Goal: Information Seeking & Learning: Compare options

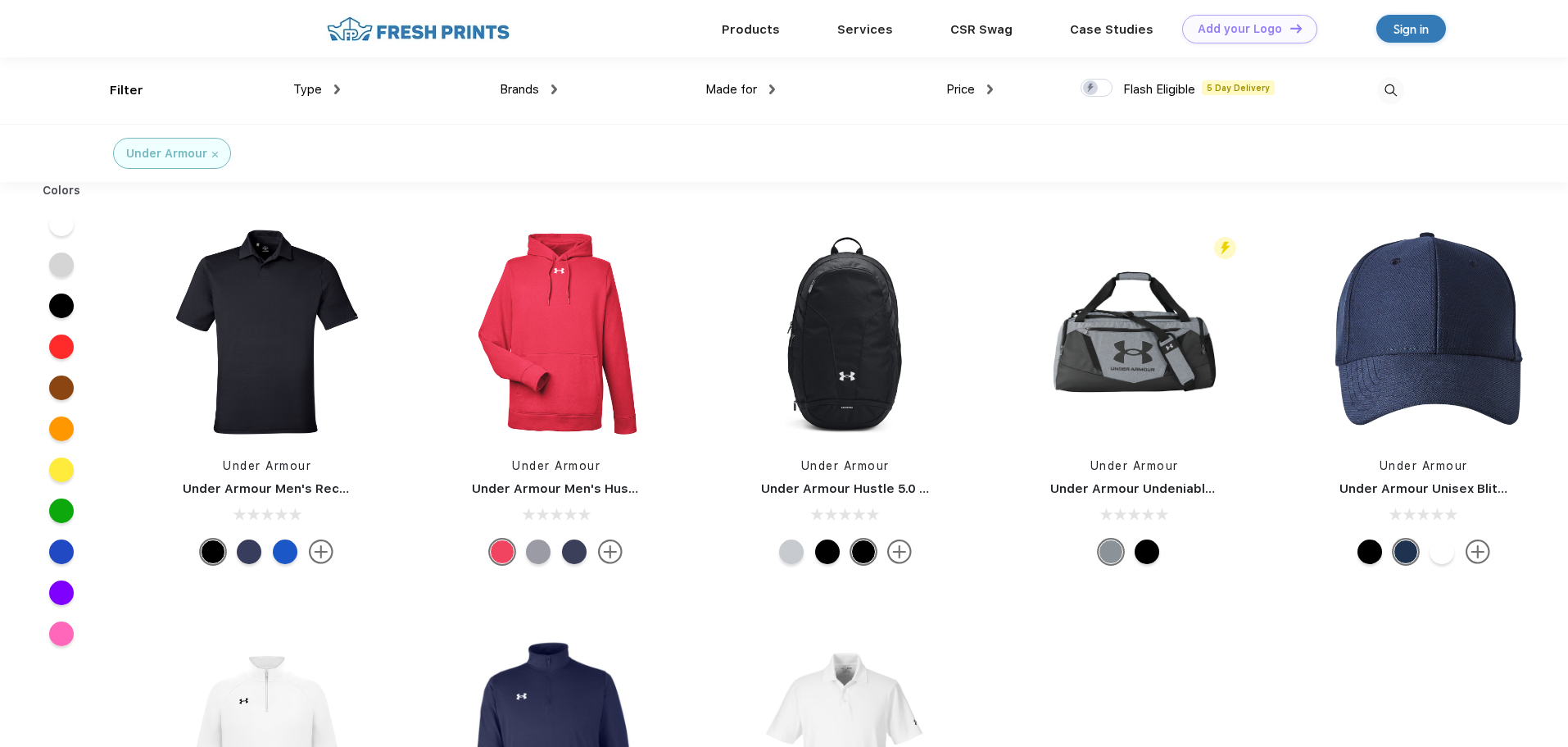
scroll to position [1, 0]
click at [985, 91] on div "Price" at bounding box center [969, 89] width 47 height 19
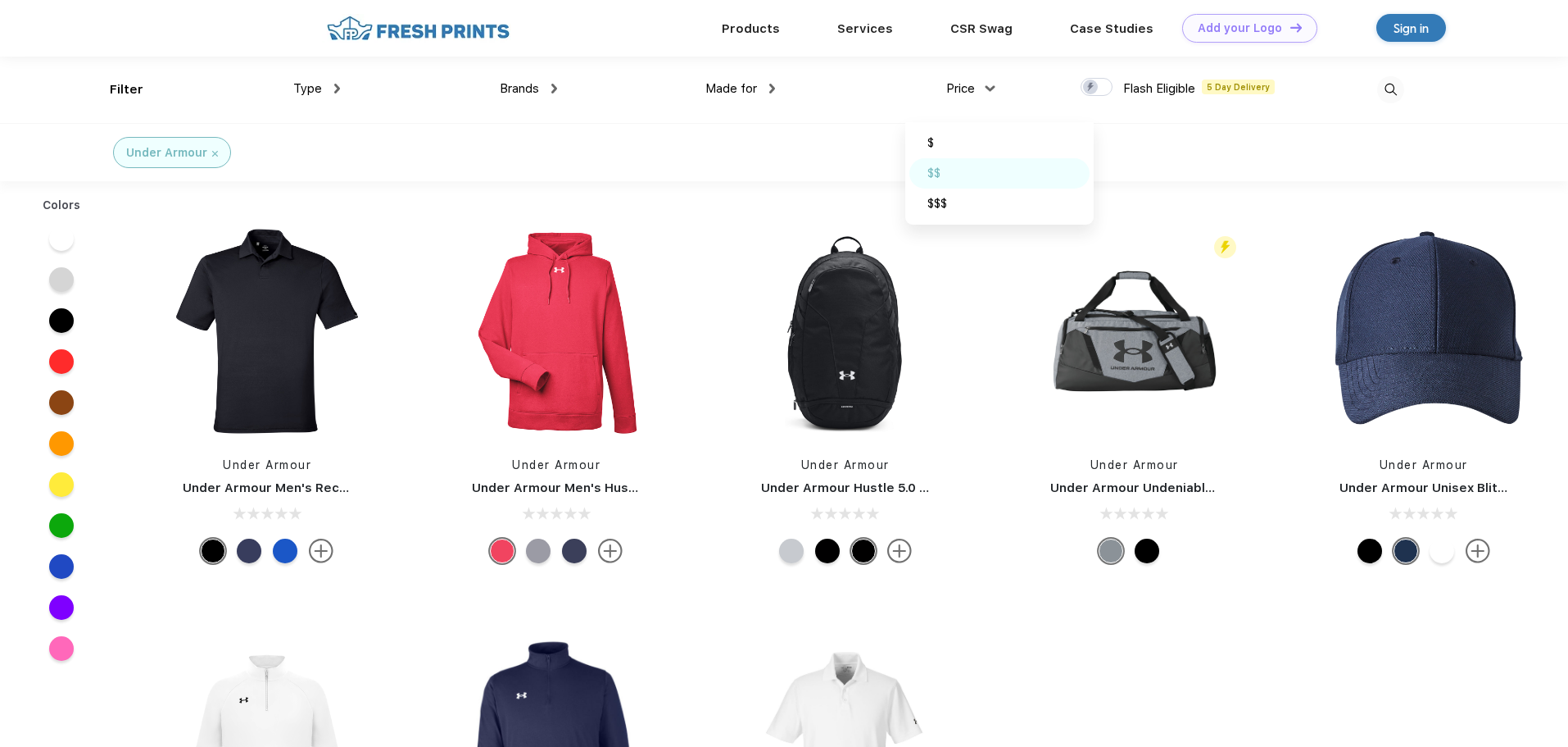
click at [930, 170] on div "$$" at bounding box center [933, 173] width 13 height 17
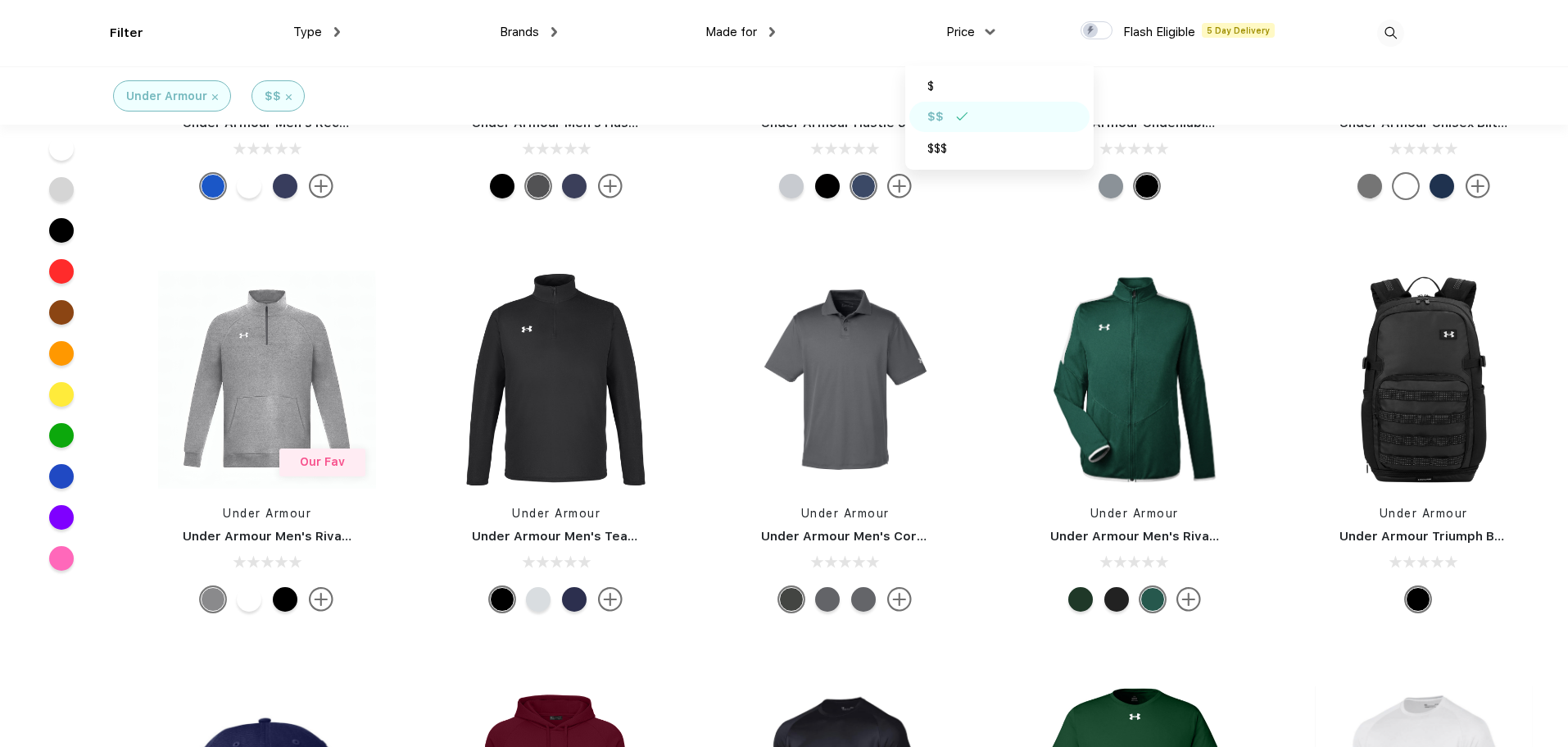
scroll to position [246, 0]
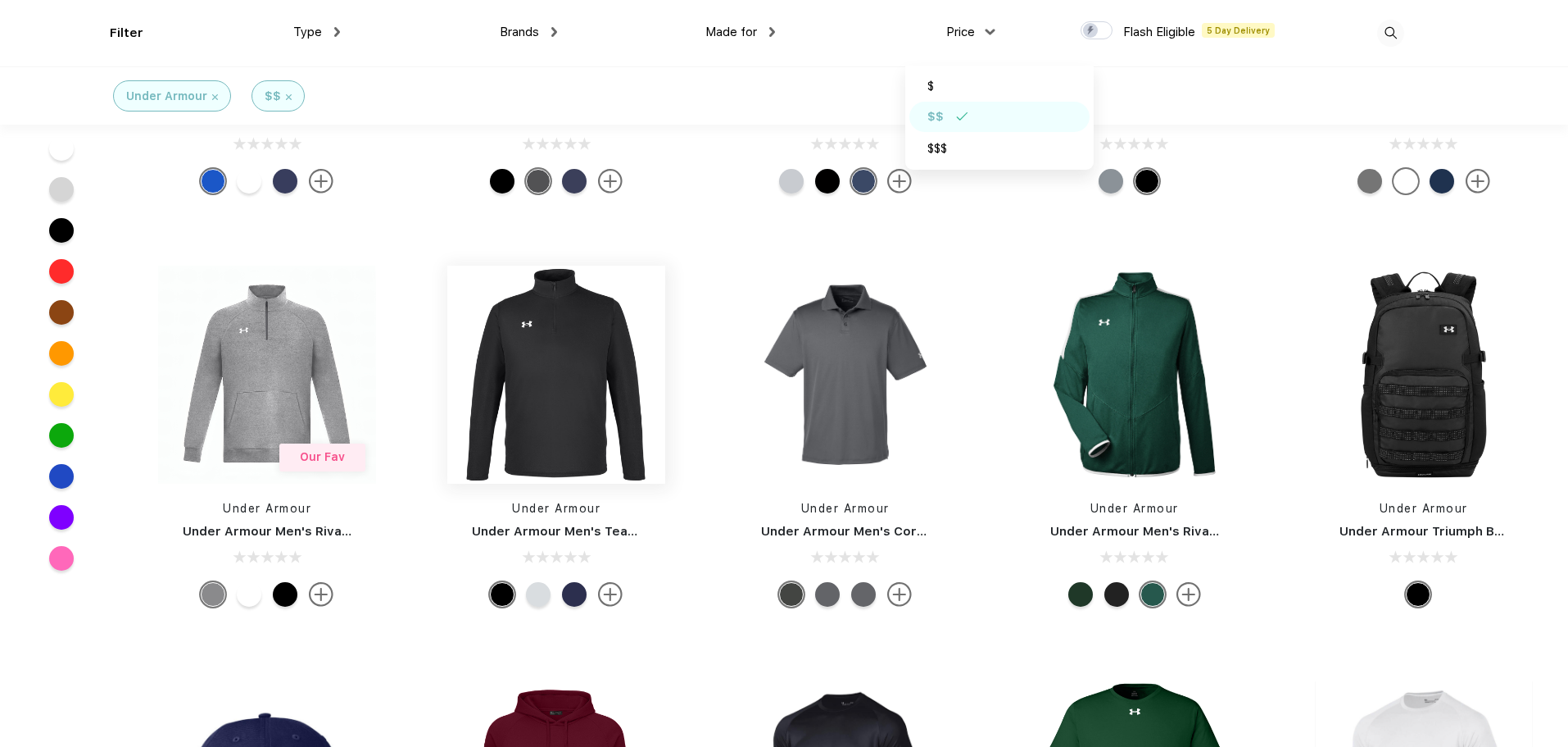
click at [543, 375] on img at bounding box center [556, 374] width 218 height 218
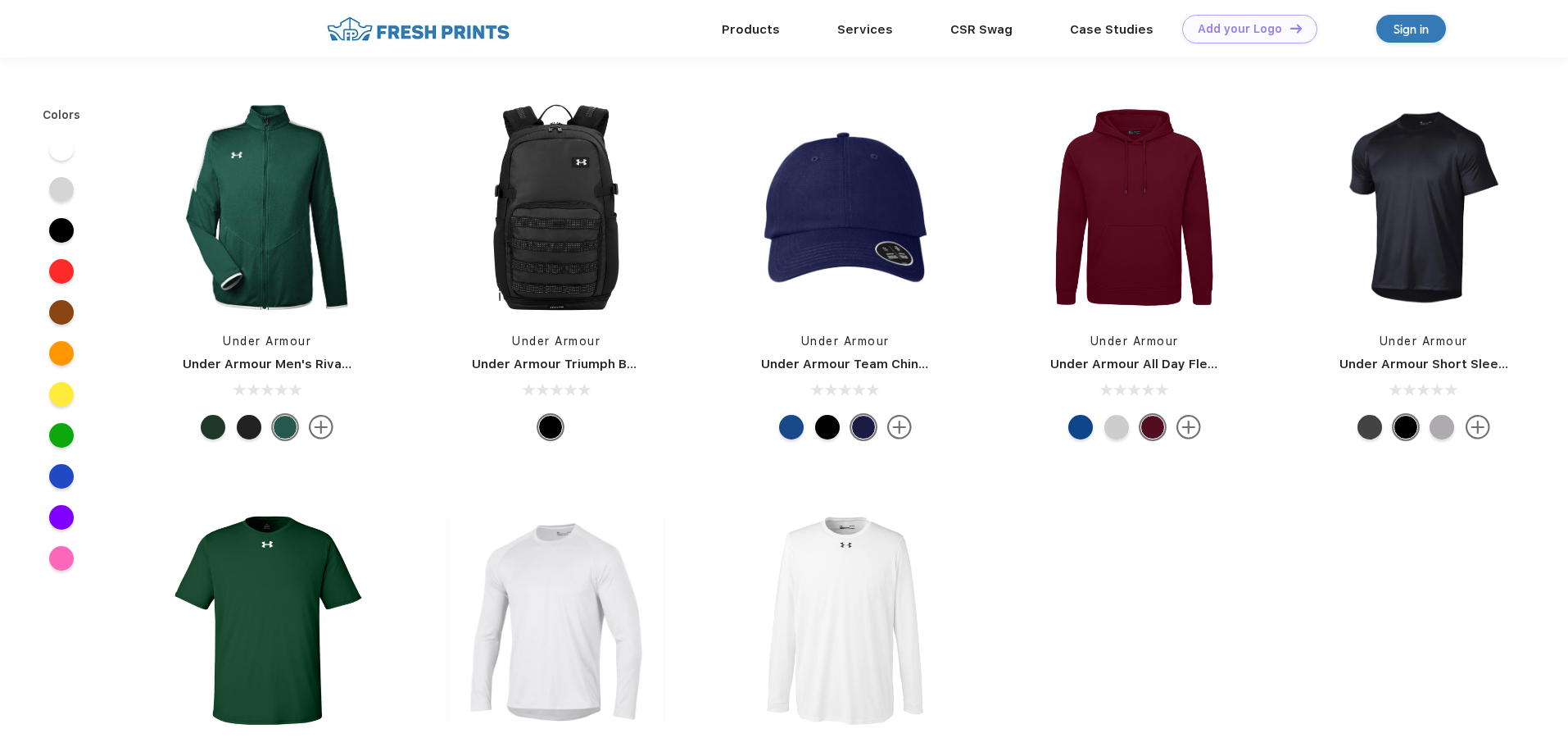
scroll to position [246, 0]
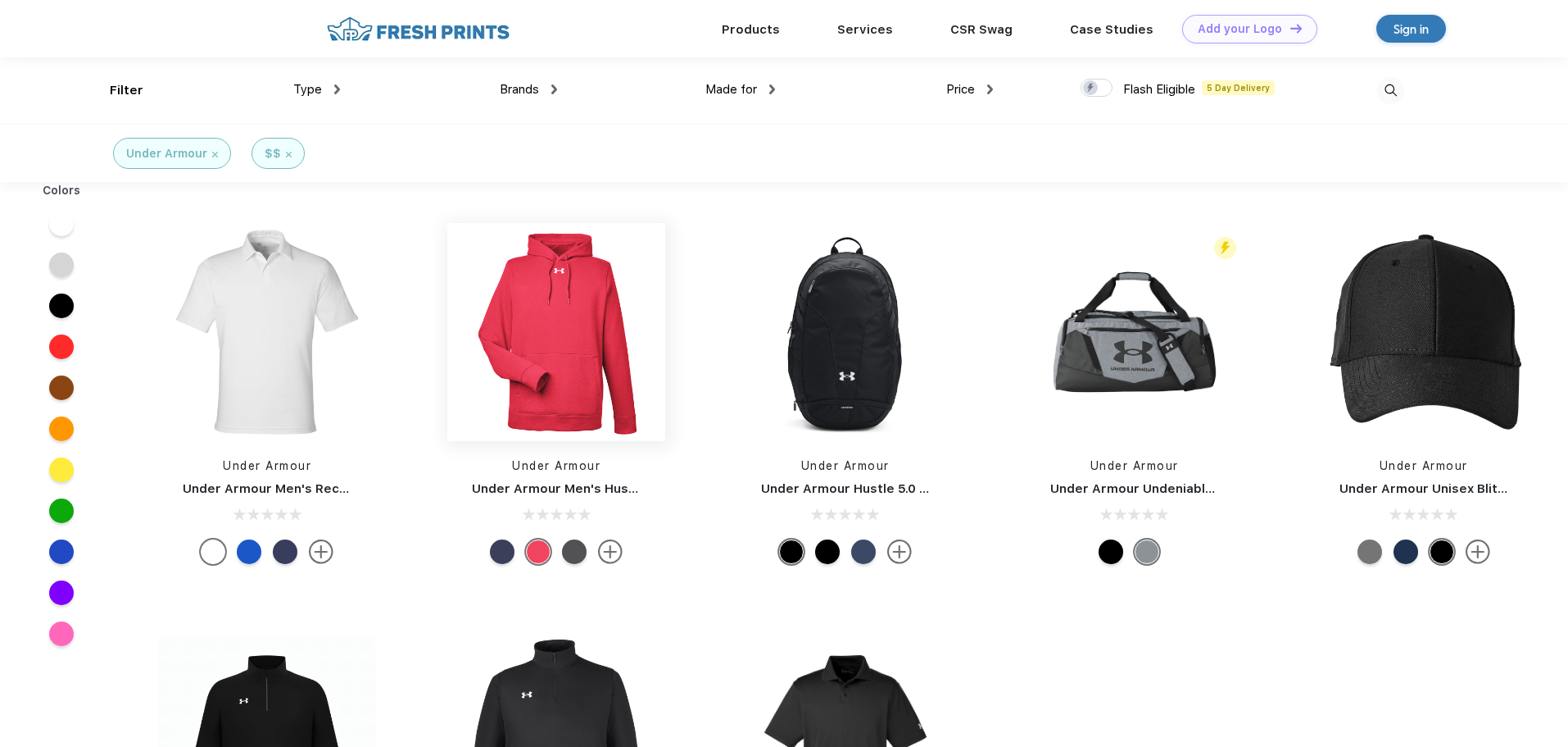
scroll to position [1, 0]
click at [312, 91] on span "Type" at bounding box center [308, 88] width 29 height 14
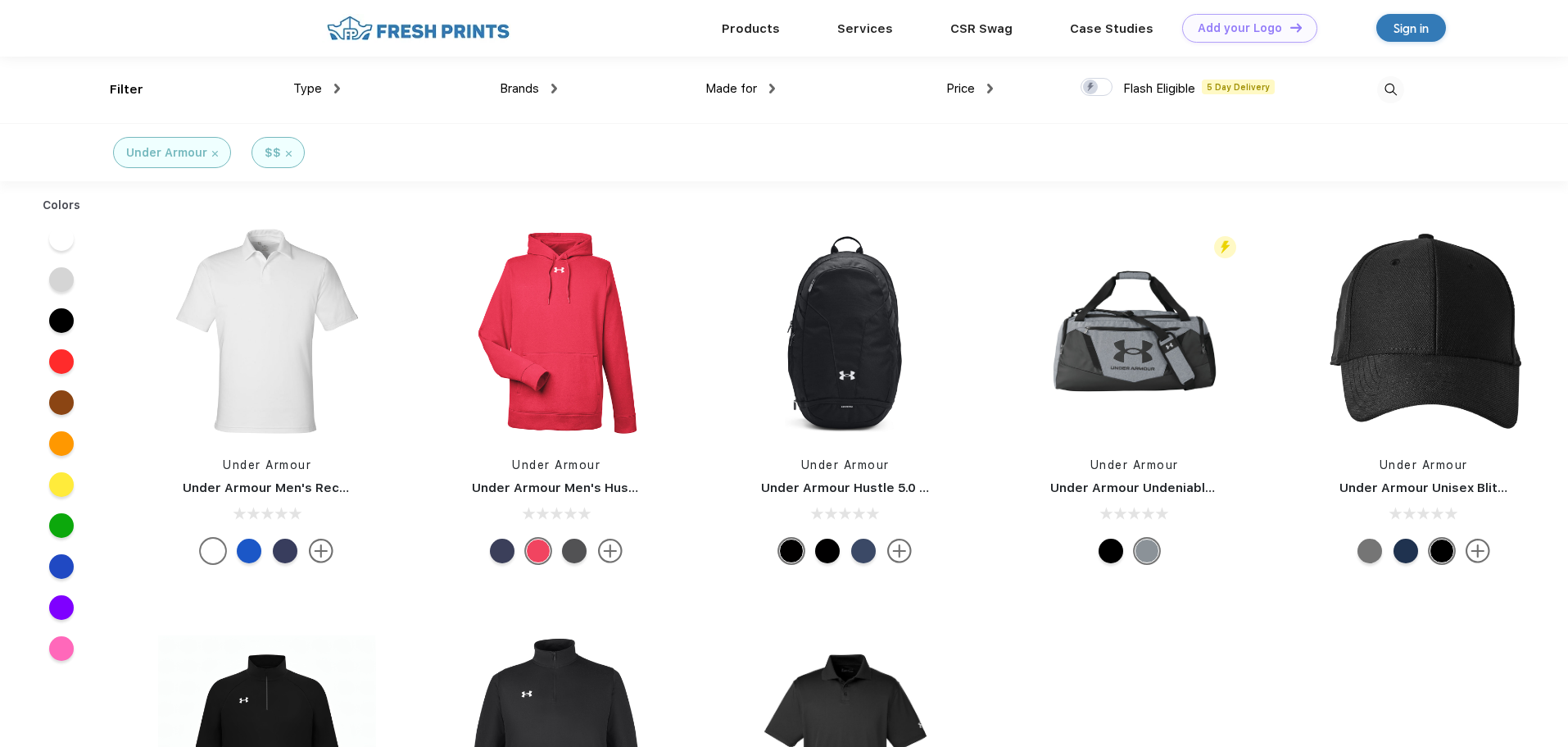
click at [286, 153] on img at bounding box center [288, 153] width 6 height 6
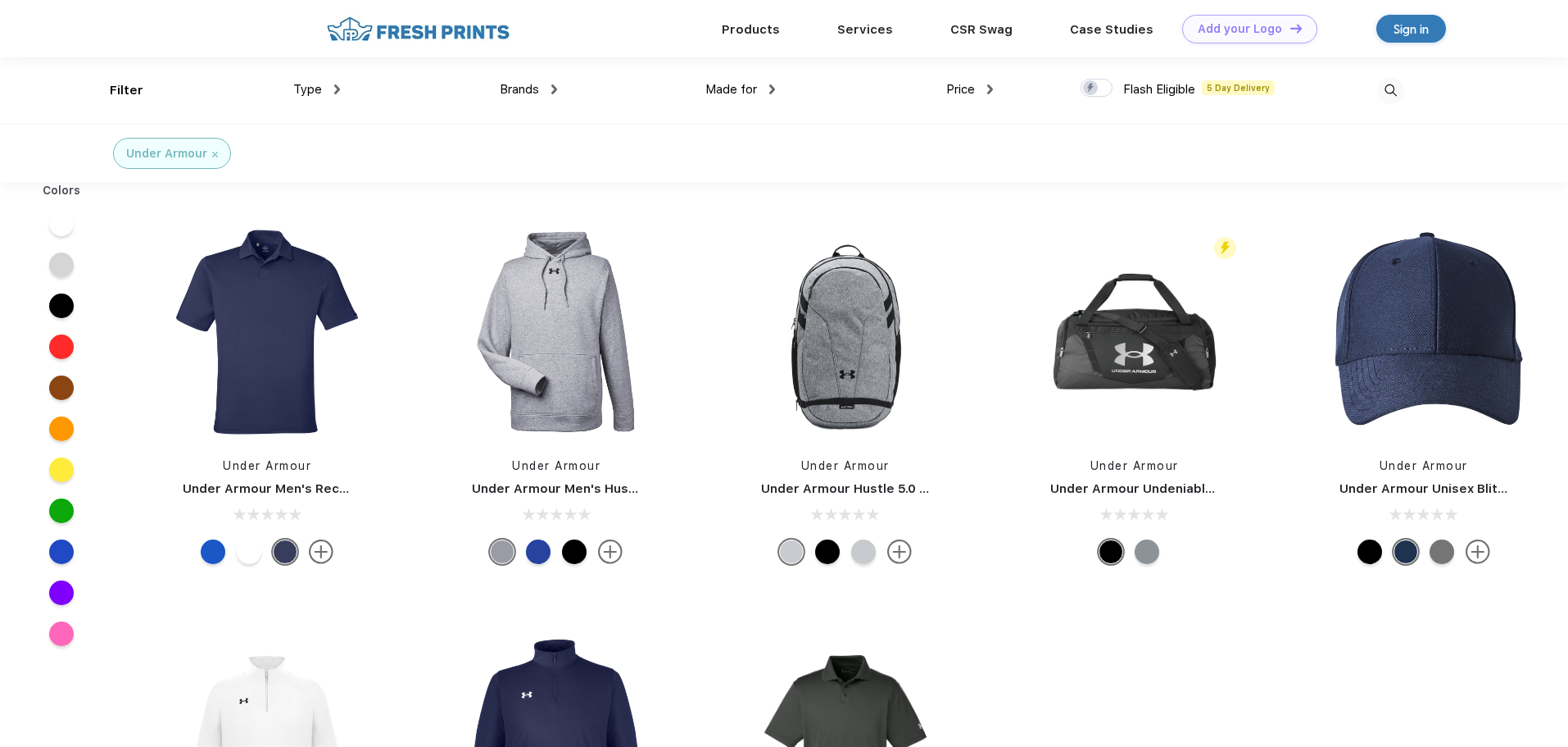
click at [214, 154] on img at bounding box center [214, 154] width 6 height 6
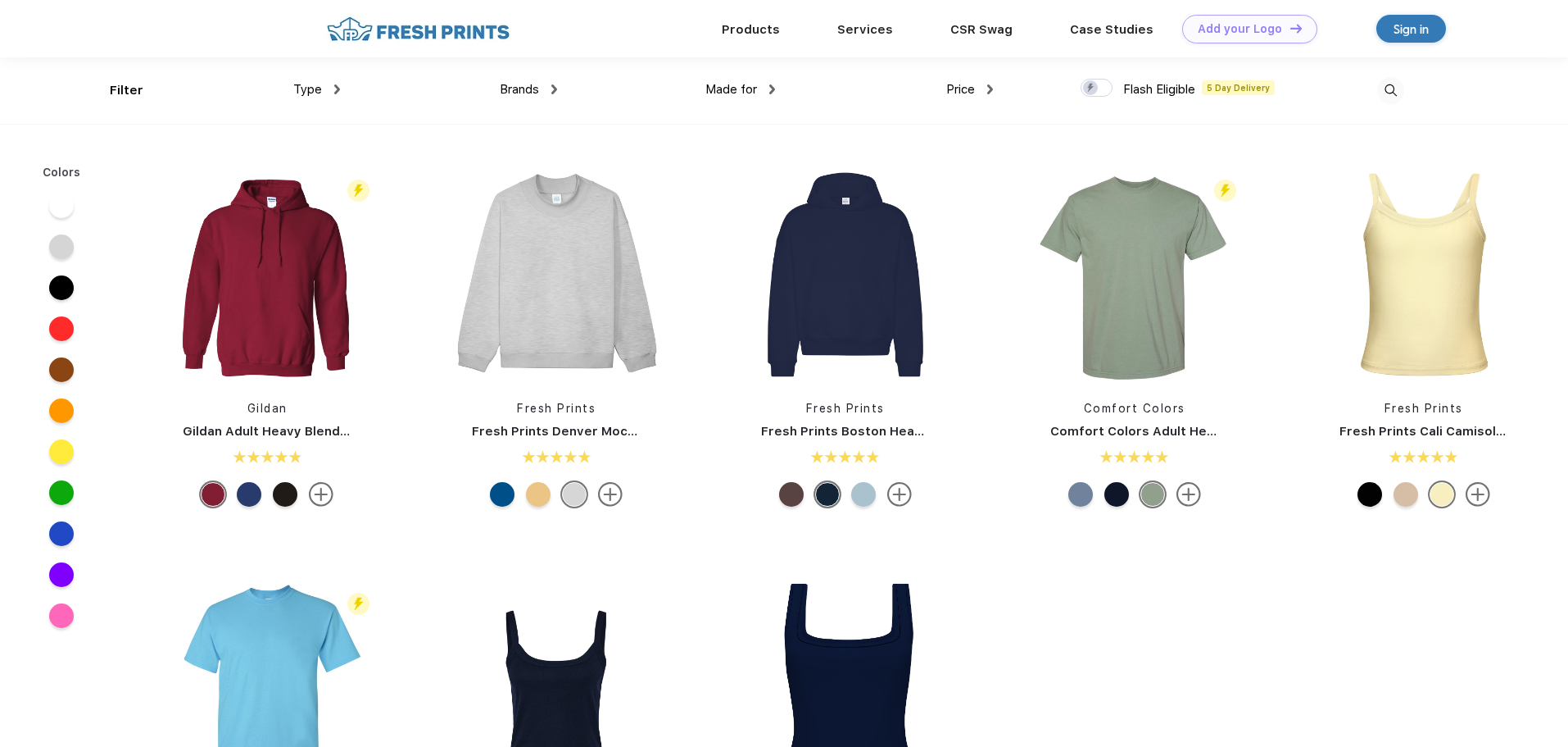
click at [125, 86] on div "Type Shirts Sweaters Bottoms Accessories Hats Tanks Jackets Jerseys Polos" at bounding box center [231, 91] width 218 height 66
click at [131, 93] on div "Type Shirts Sweaters Bottoms Accessories Hats Tanks Jackets Jerseys Polos" at bounding box center [231, 91] width 218 height 66
click at [103, 92] on div "Filter Type Shirts Sweaters Bottoms Accessories Hats Tanks Jackets Jerseys Polo…" at bounding box center [784, 91] width 1568 height 66
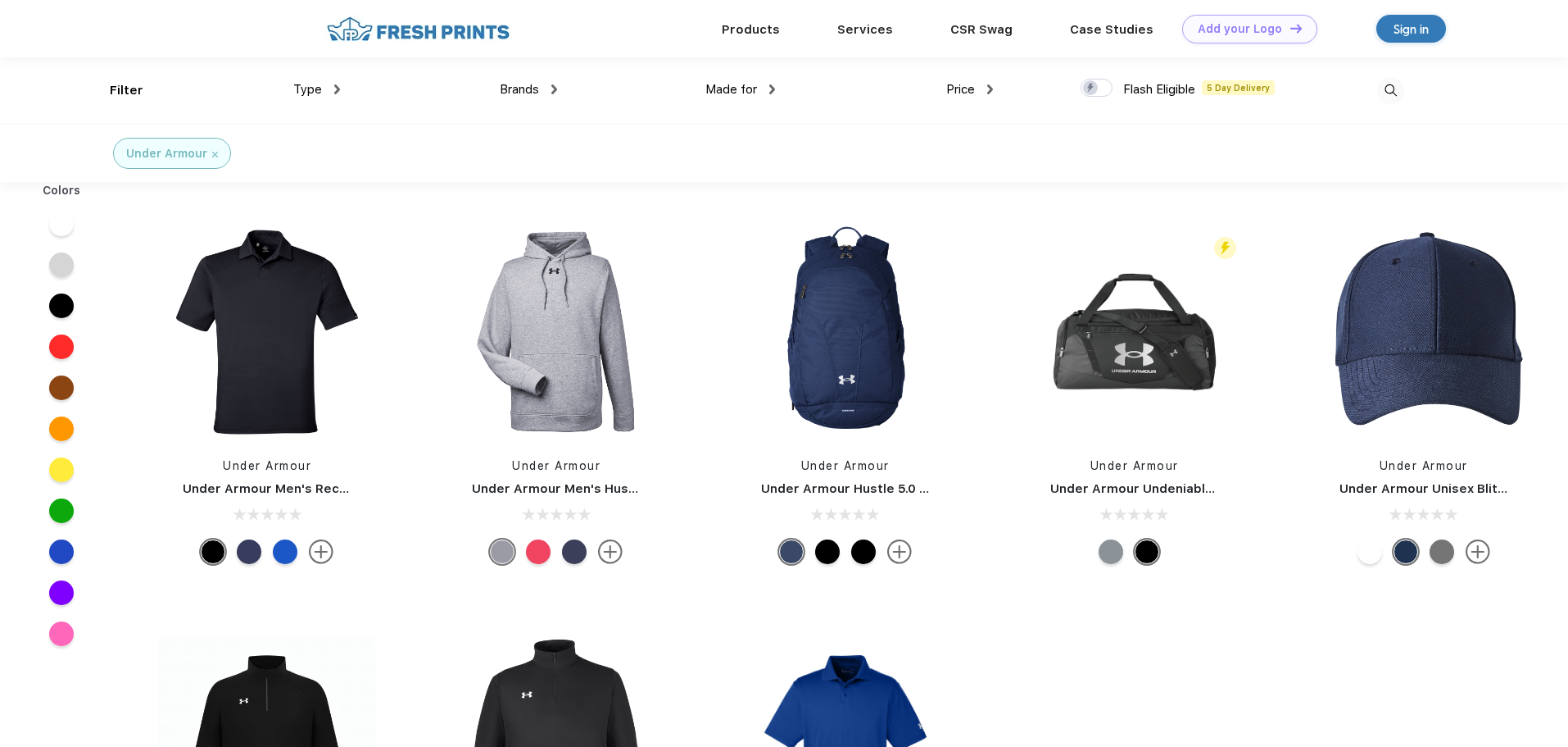
click at [70, 304] on div at bounding box center [61, 305] width 25 height 25
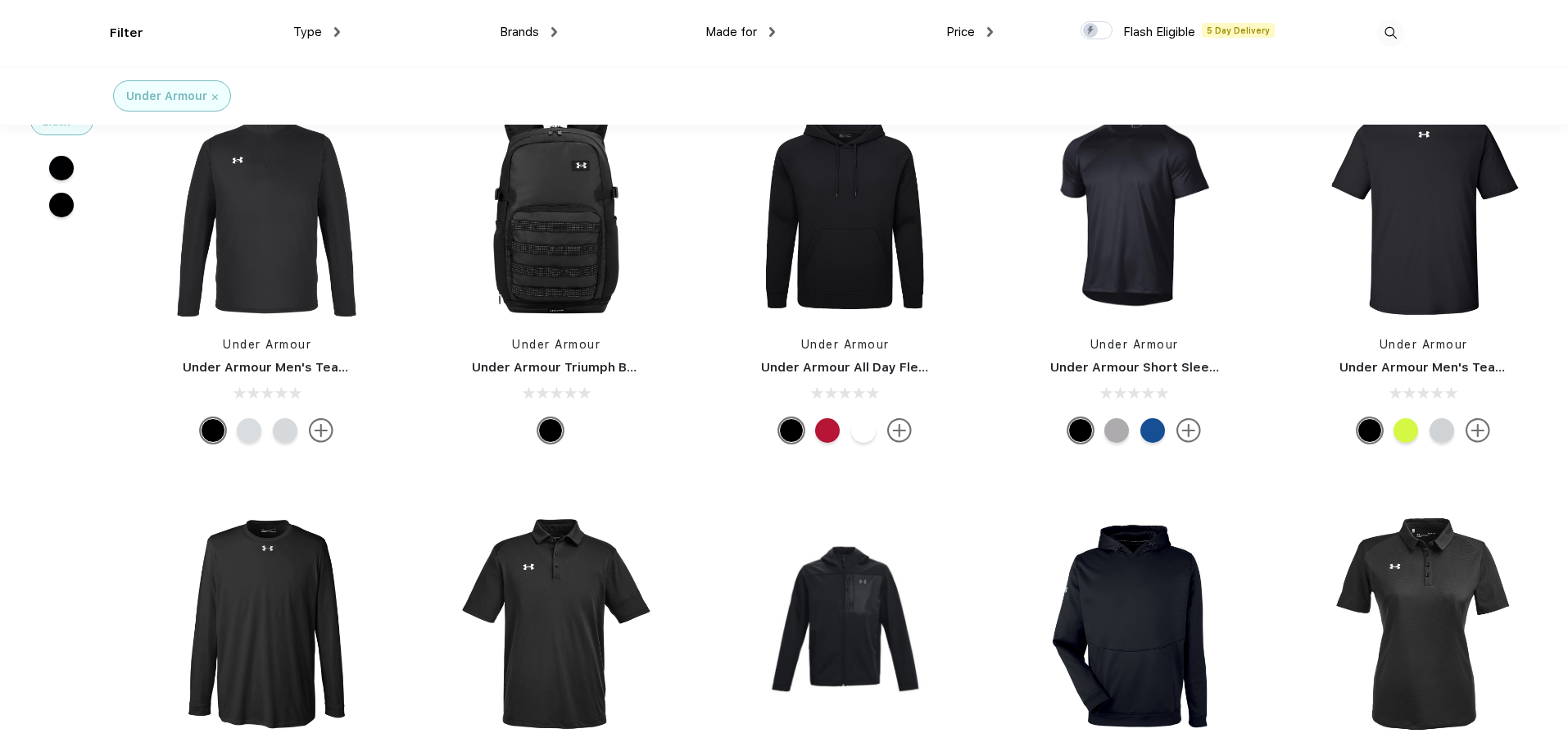
scroll to position [574, 0]
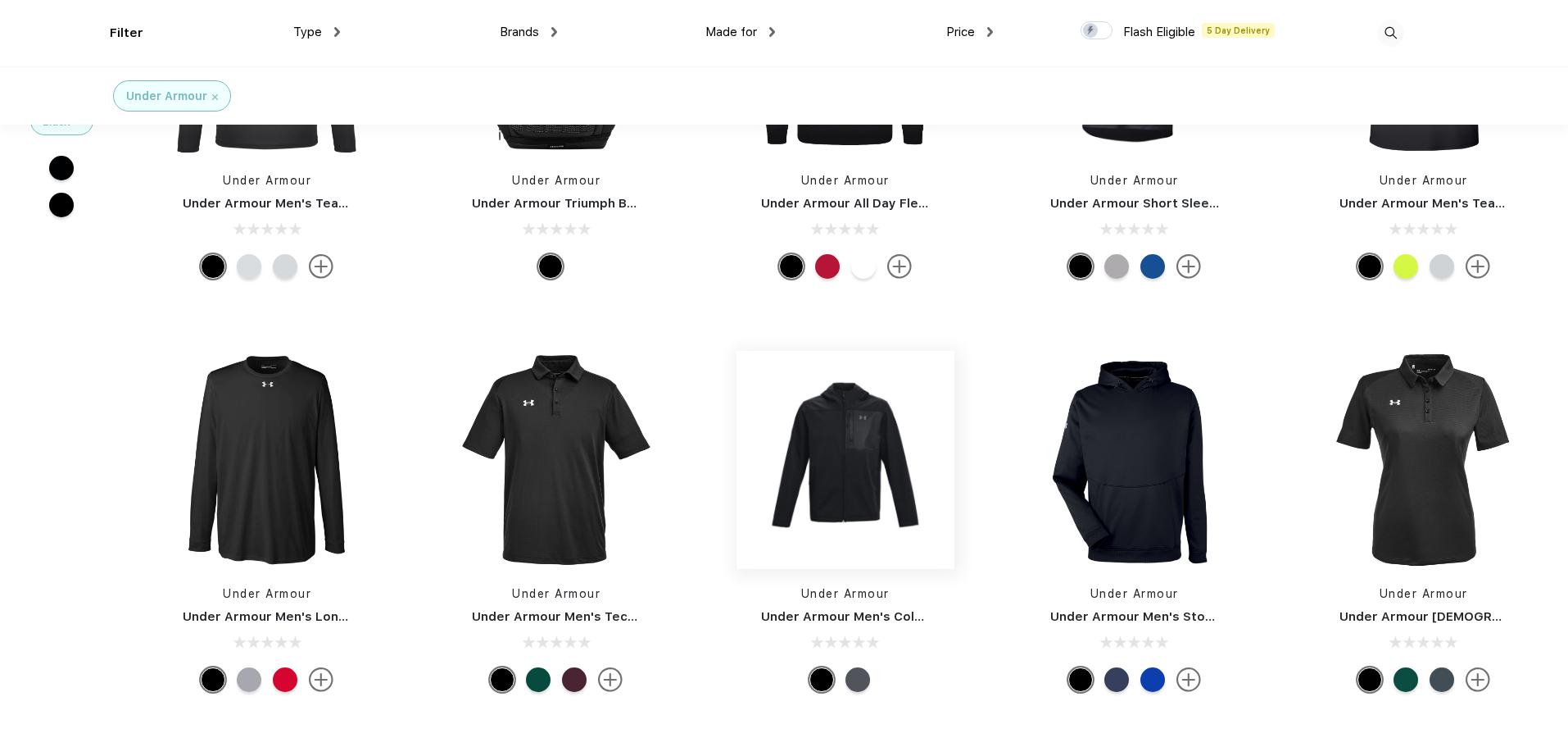
click at [887, 503] on img at bounding box center [845, 460] width 218 height 218
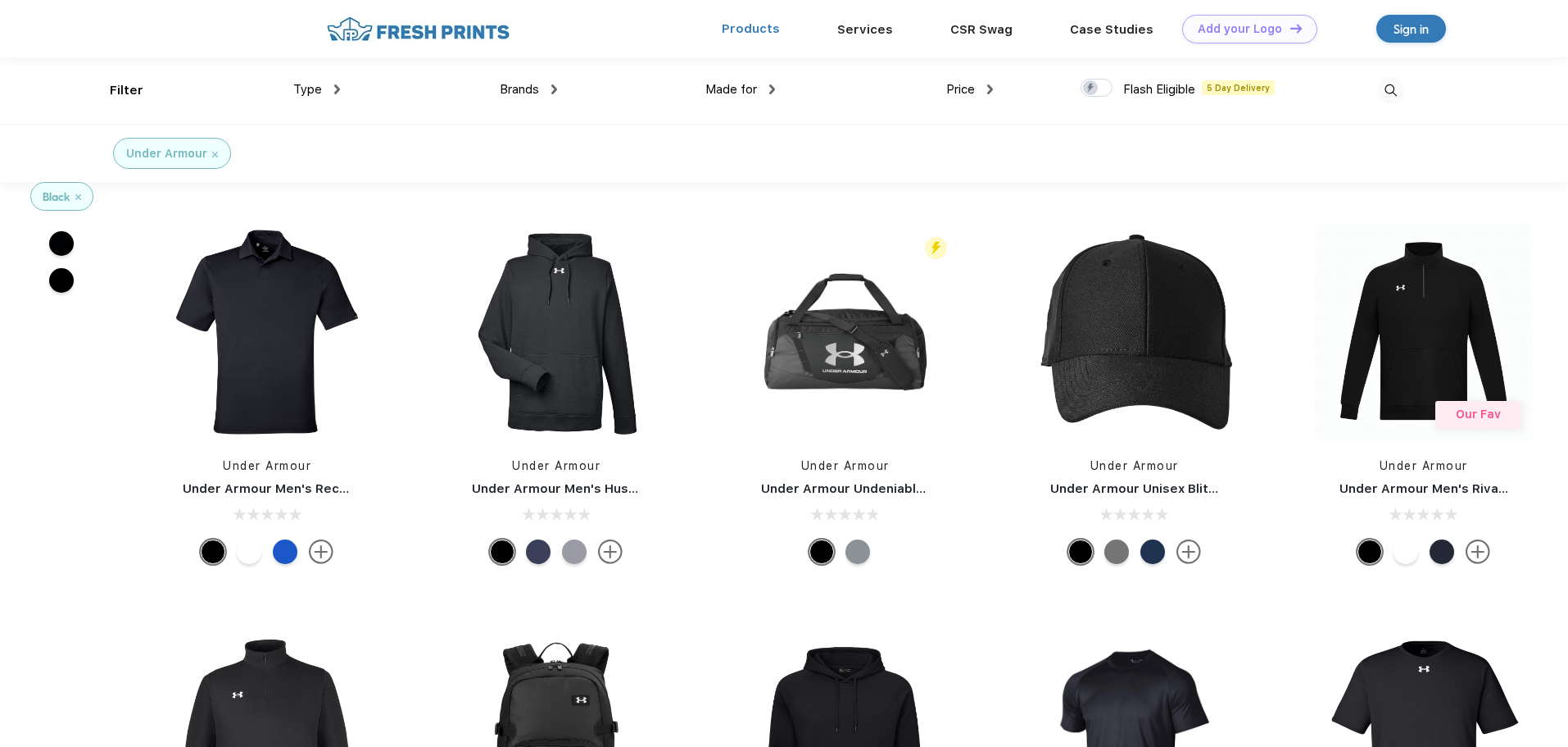
click at [743, 31] on link "Products" at bounding box center [751, 28] width 58 height 14
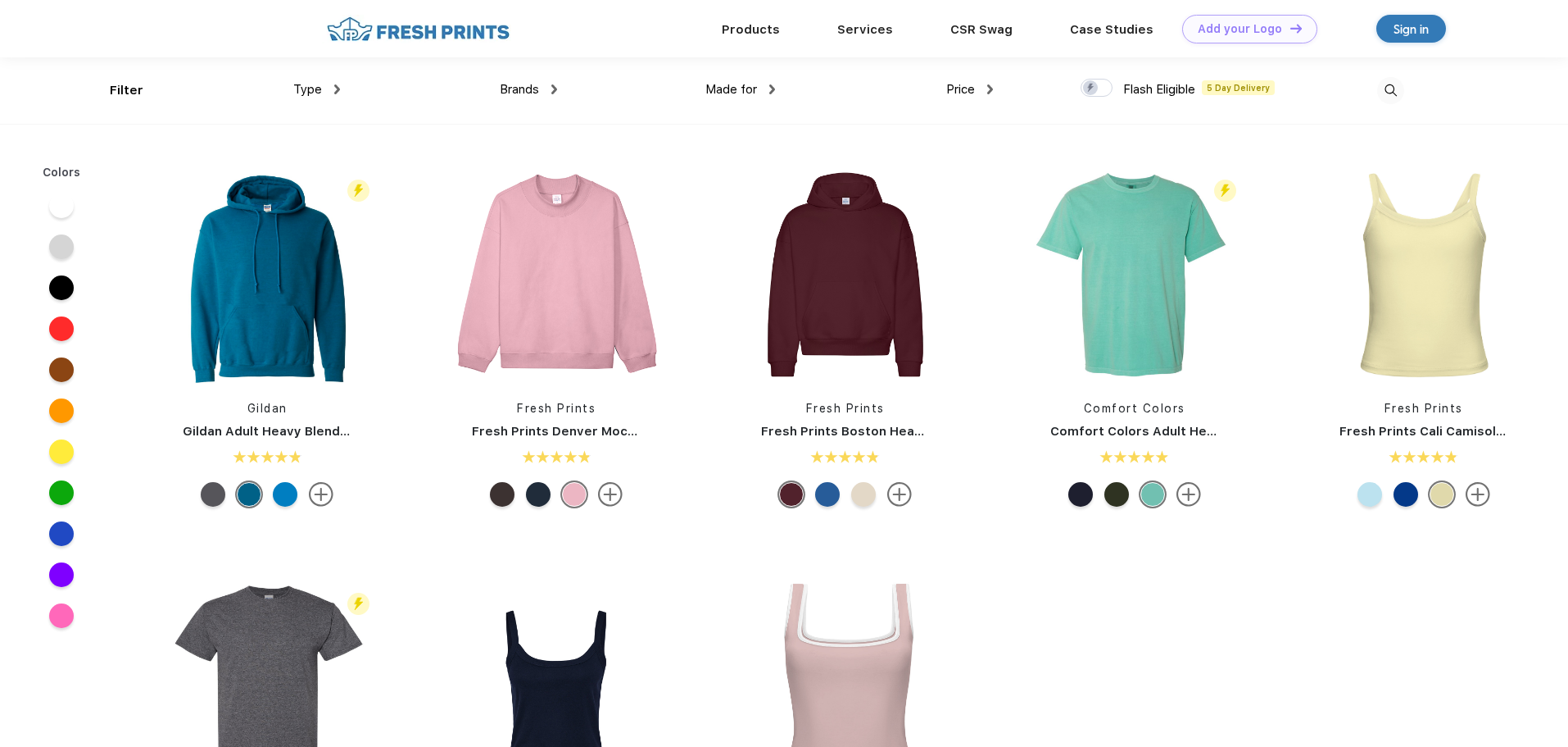
scroll to position [1, 0]
click at [331, 91] on div "Type" at bounding box center [316, 89] width 47 height 19
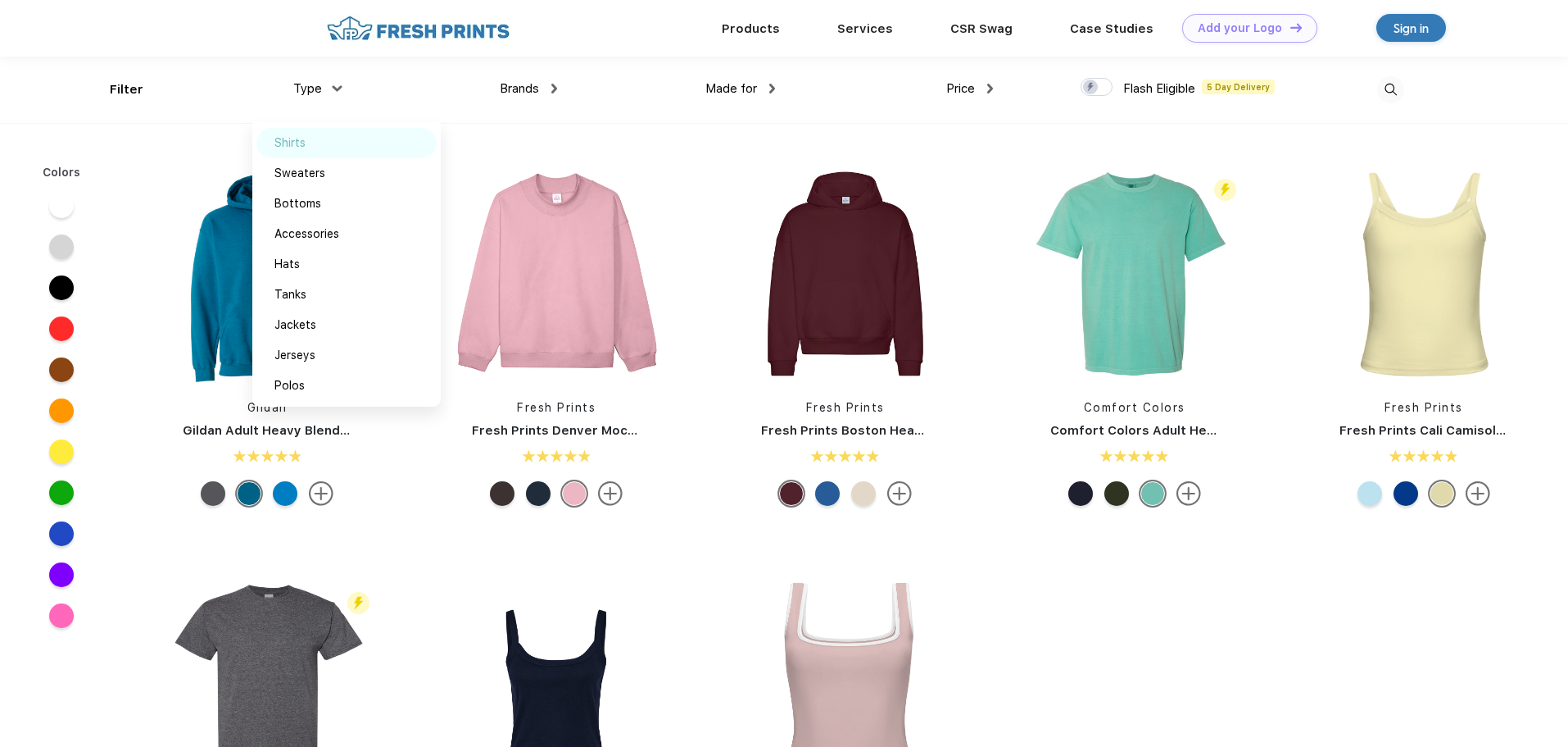
click at [307, 148] on div "Shirts" at bounding box center [347, 143] width 181 height 31
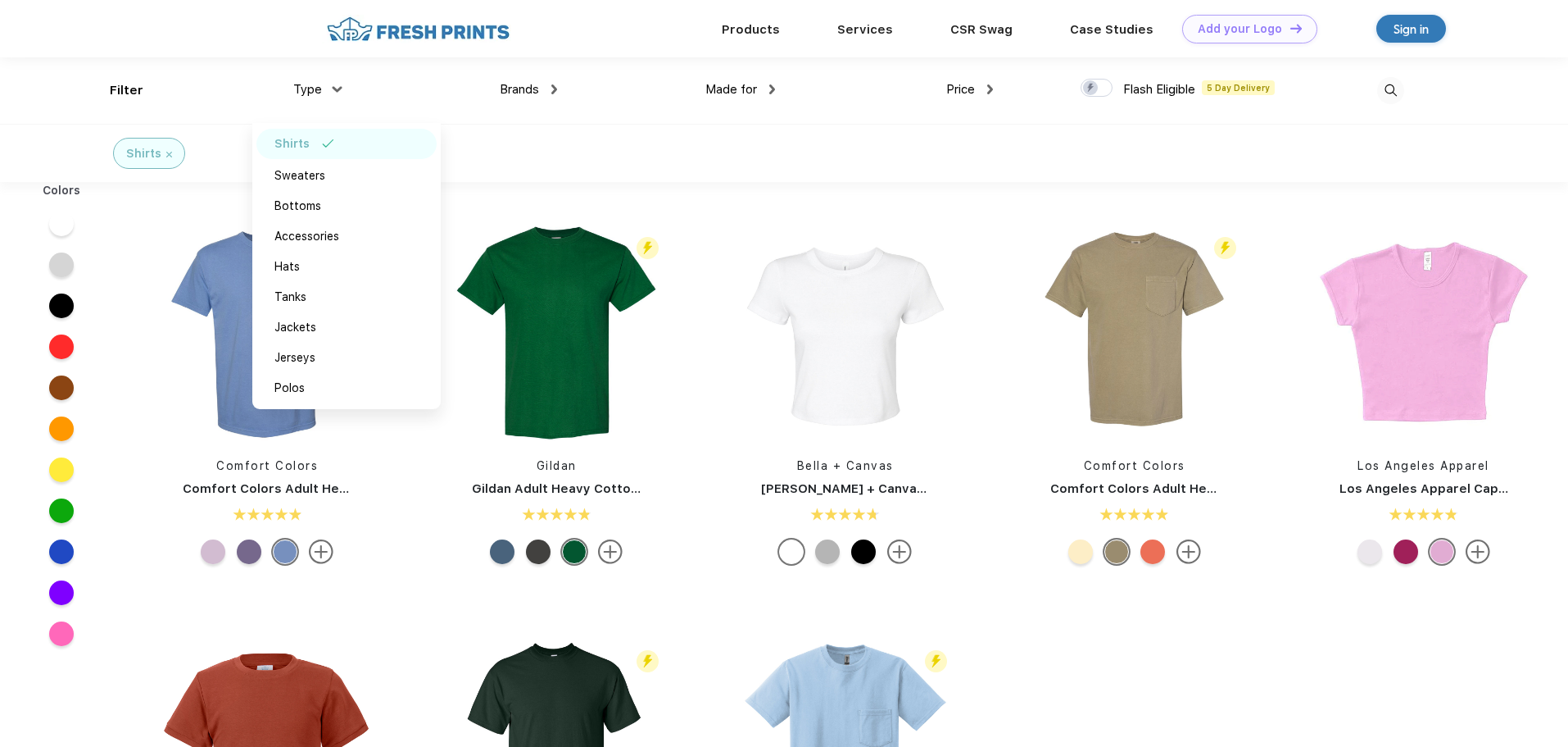
click at [535, 92] on span "Brands" at bounding box center [520, 89] width 39 height 14
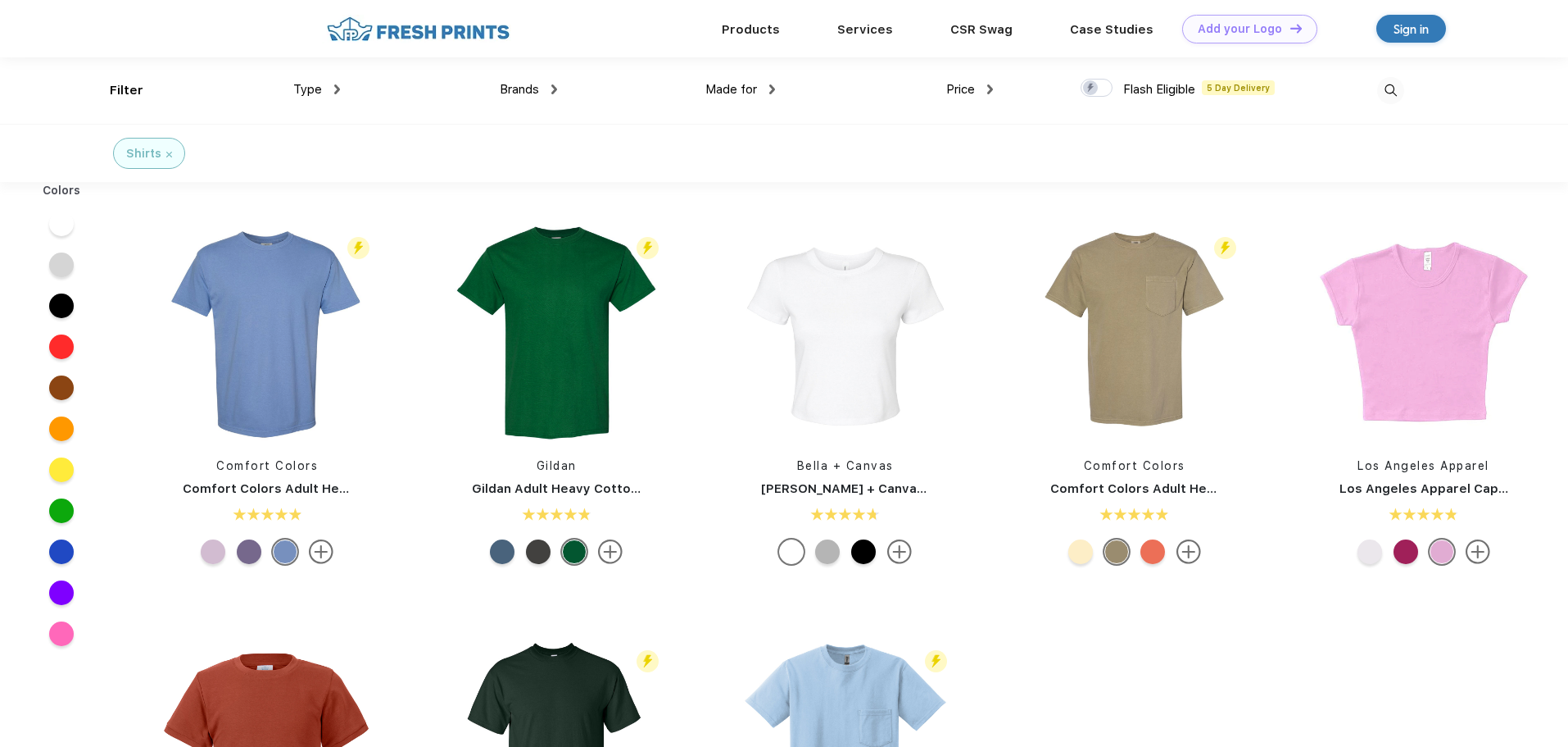
click at [759, 92] on div "Made for" at bounding box center [740, 90] width 70 height 19
click at [725, 147] on div "Unisex" at bounding box center [759, 144] width 181 height 31
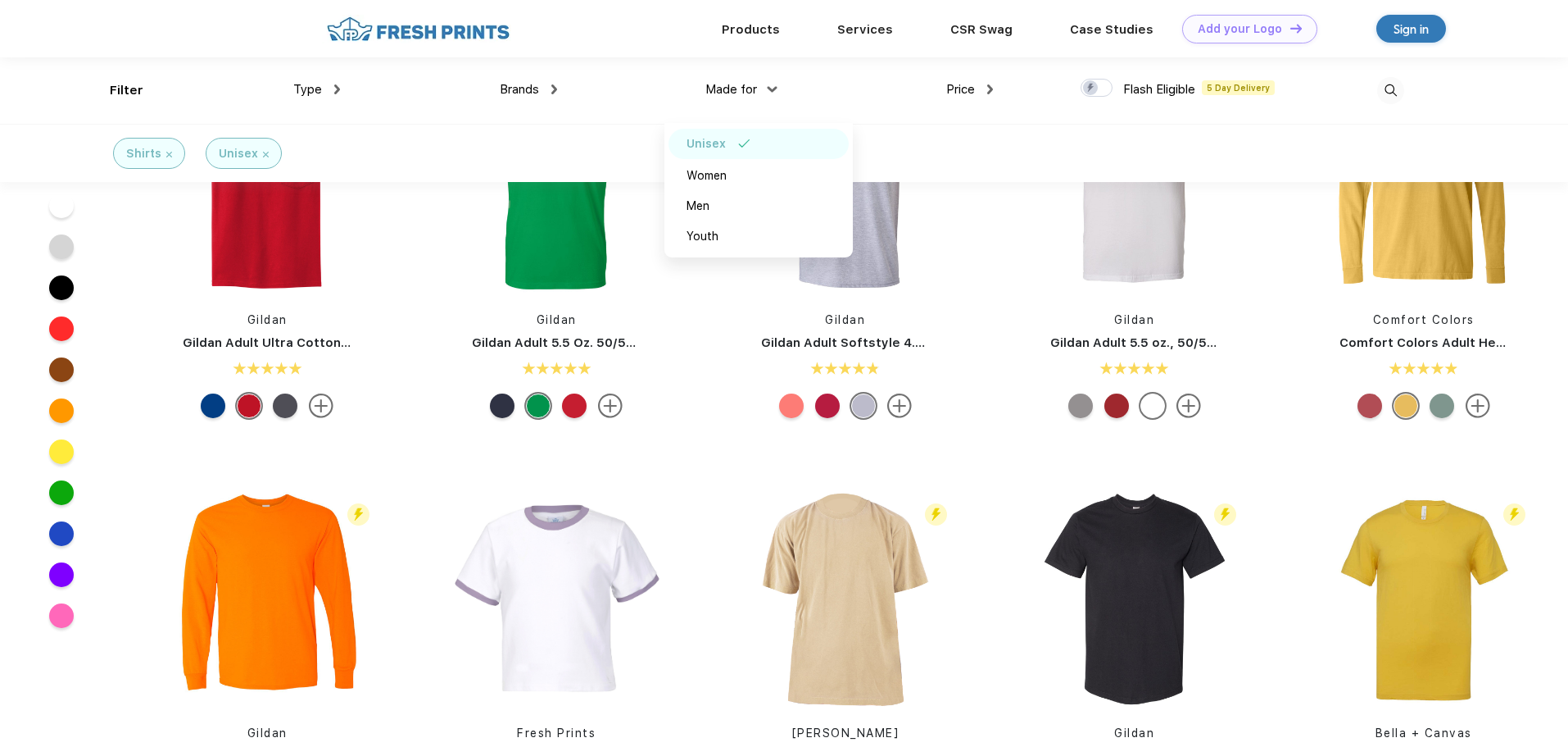
scroll to position [164, 0]
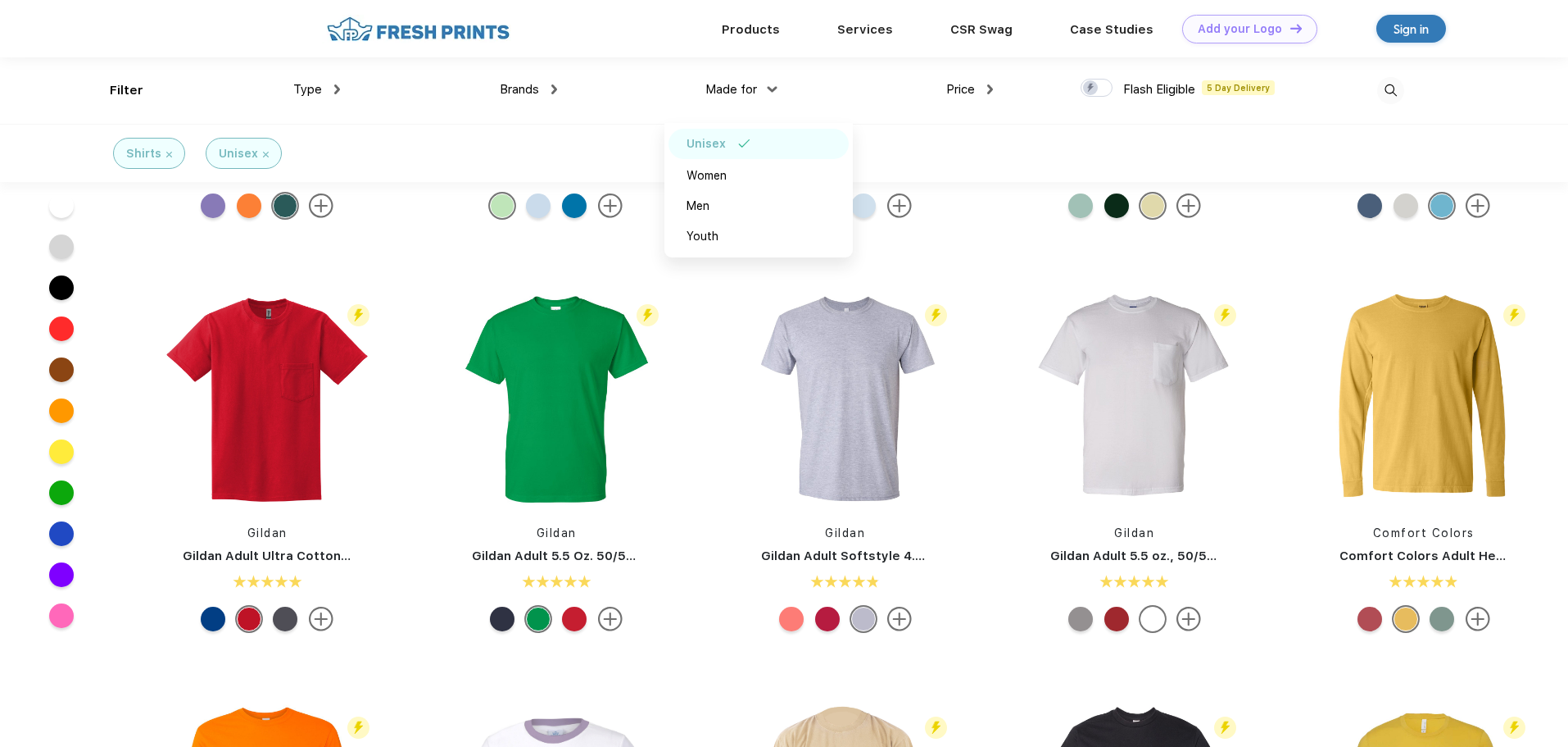
click at [310, 93] on span "Type" at bounding box center [308, 89] width 29 height 14
click at [310, 86] on span "Type" at bounding box center [308, 89] width 29 height 14
click at [122, 86] on div "Type Shirts Sweaters Bottoms Accessories Hats Tanks Jackets Jerseys Polos" at bounding box center [231, 91] width 218 height 66
click at [965, 88] on span "Price" at bounding box center [960, 89] width 29 height 14
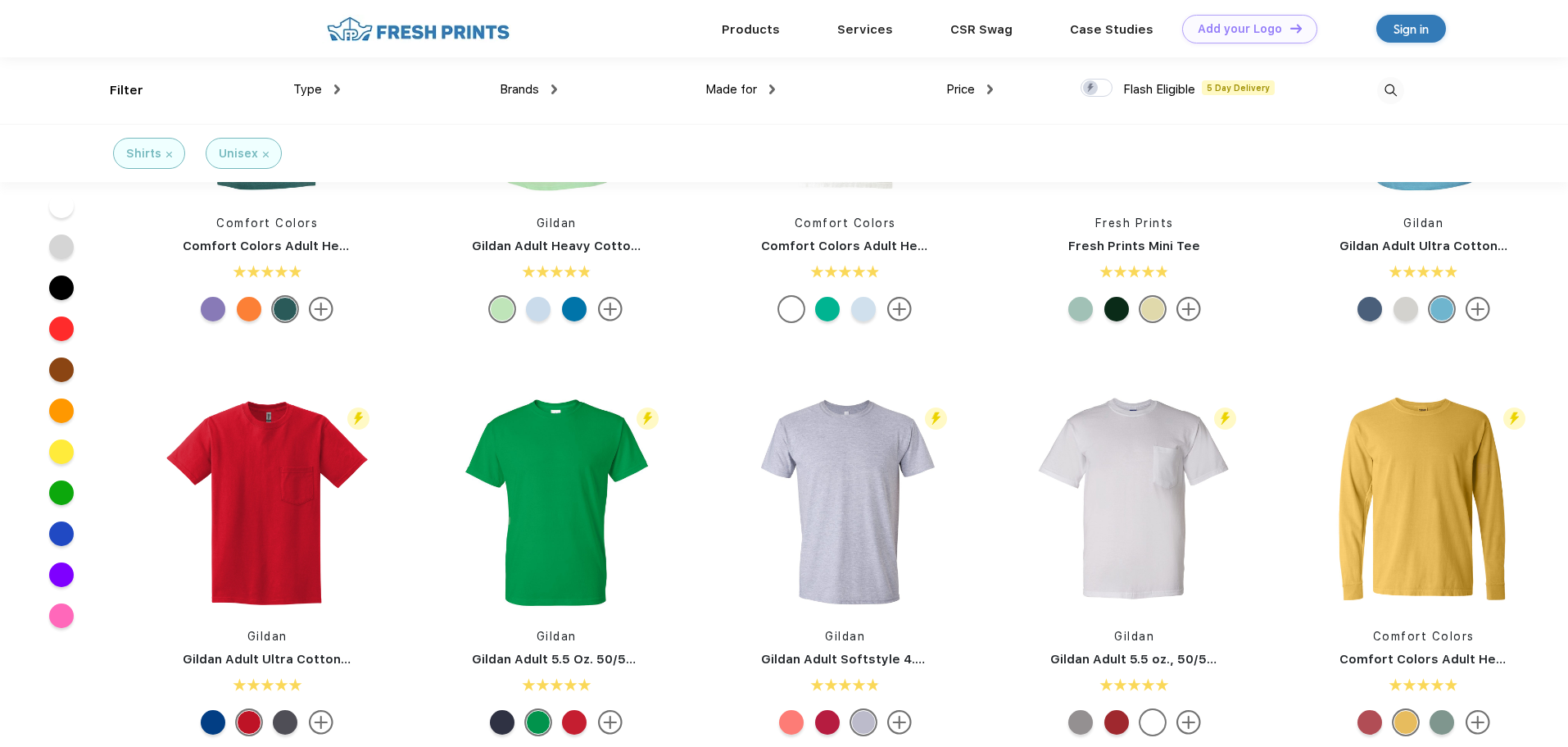
scroll to position [0, 0]
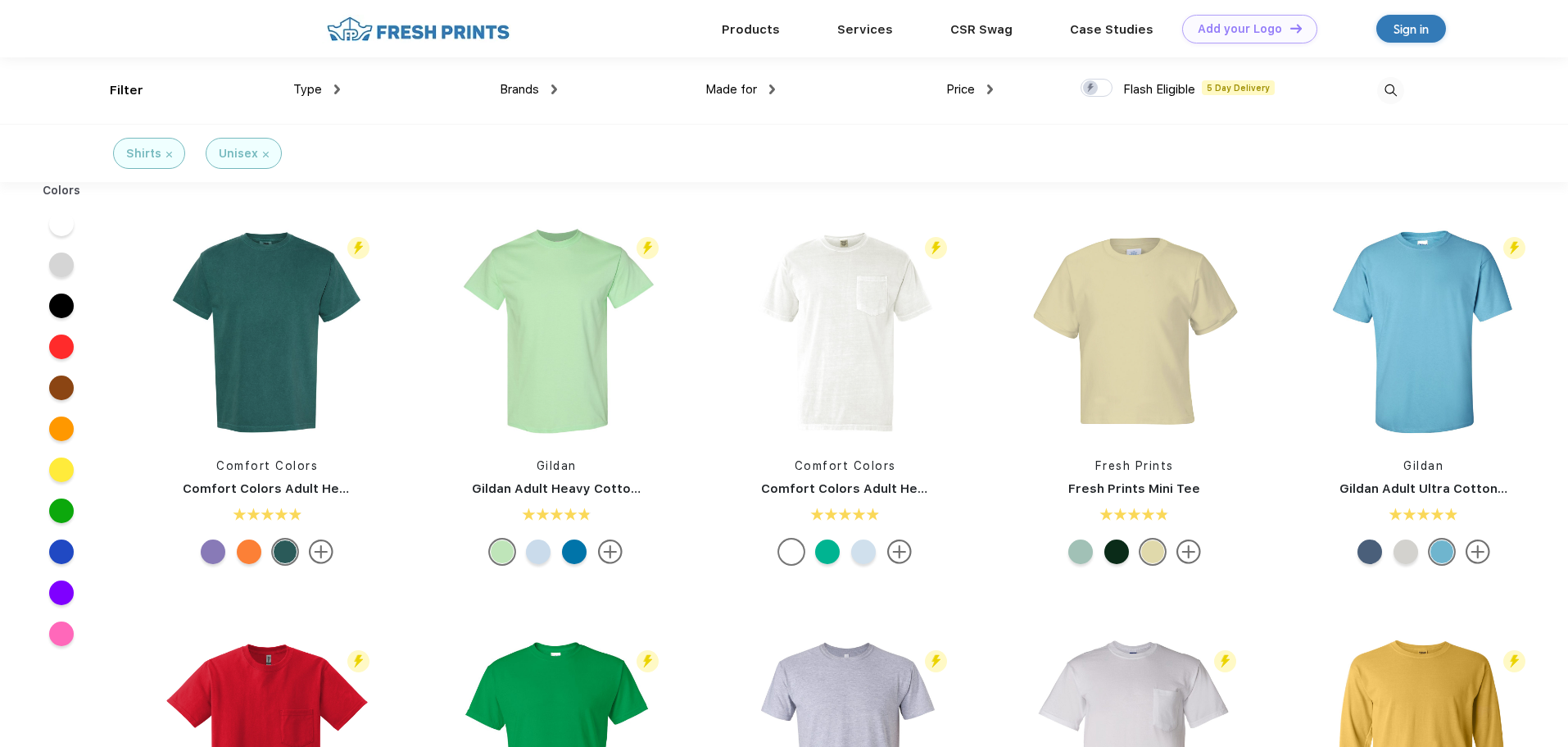
click at [990, 86] on img at bounding box center [990, 90] width 6 height 10
click at [157, 90] on div "Type Shirts Sweaters Bottoms Accessories Hats Tanks Jackets Jerseys Polos" at bounding box center [231, 91] width 218 height 66
click at [988, 87] on img at bounding box center [990, 90] width 6 height 10
click at [950, 143] on img at bounding box center [952, 143] width 12 height 8
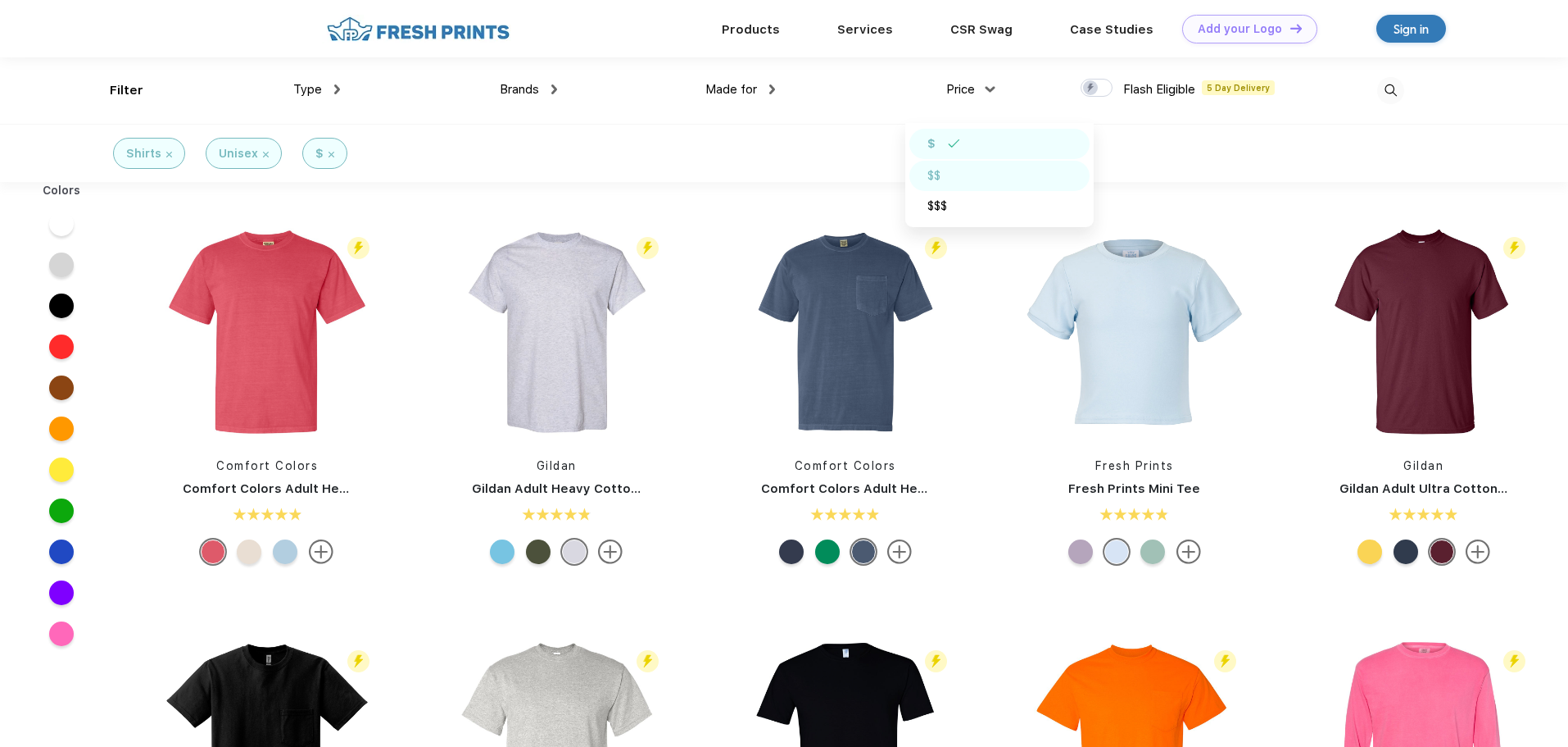
click at [935, 170] on div "$$" at bounding box center [933, 176] width 13 height 17
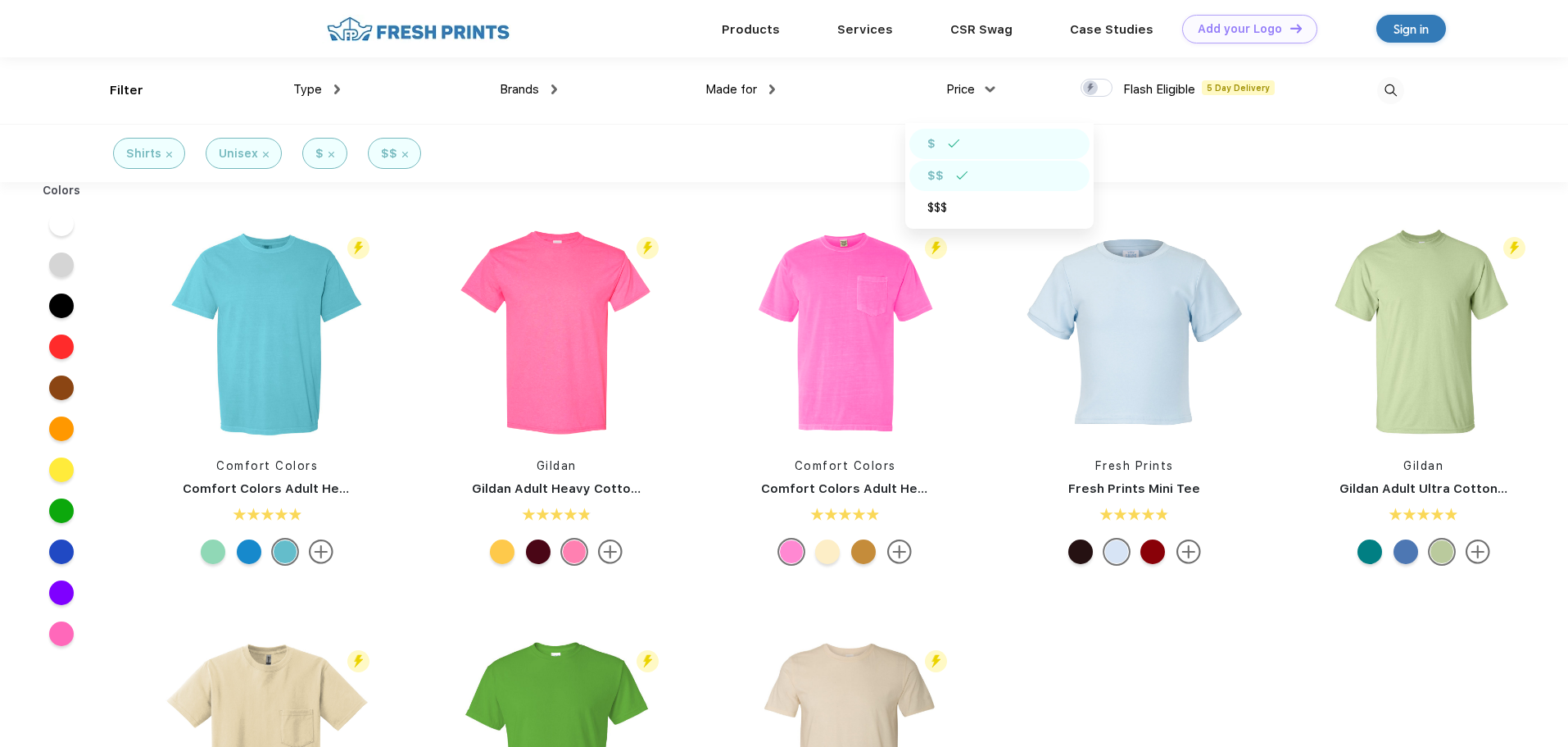
drag, startPoint x: 904, startPoint y: 142, endPoint x: 930, endPoint y: 289, distance: 149.3
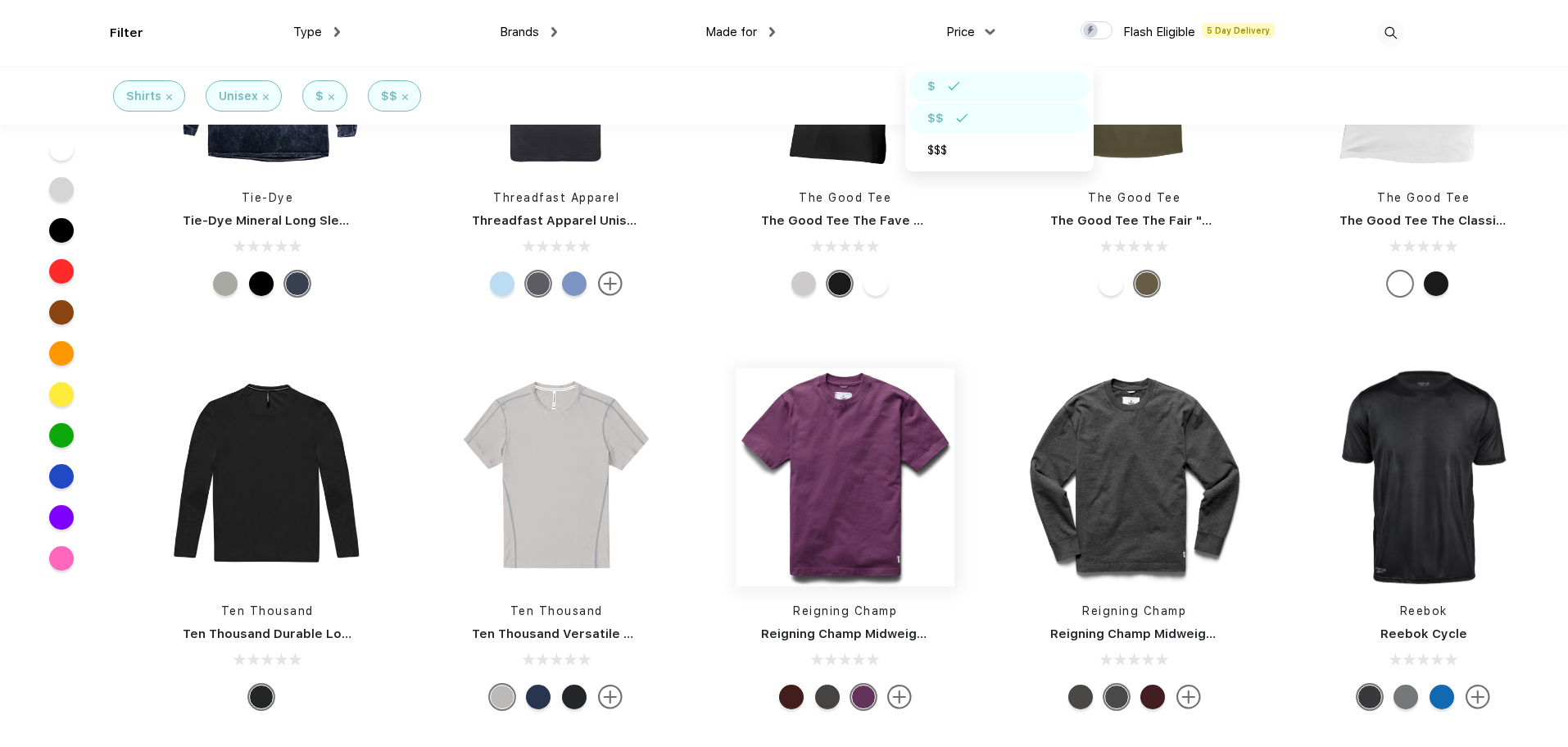
scroll to position [5818, 0]
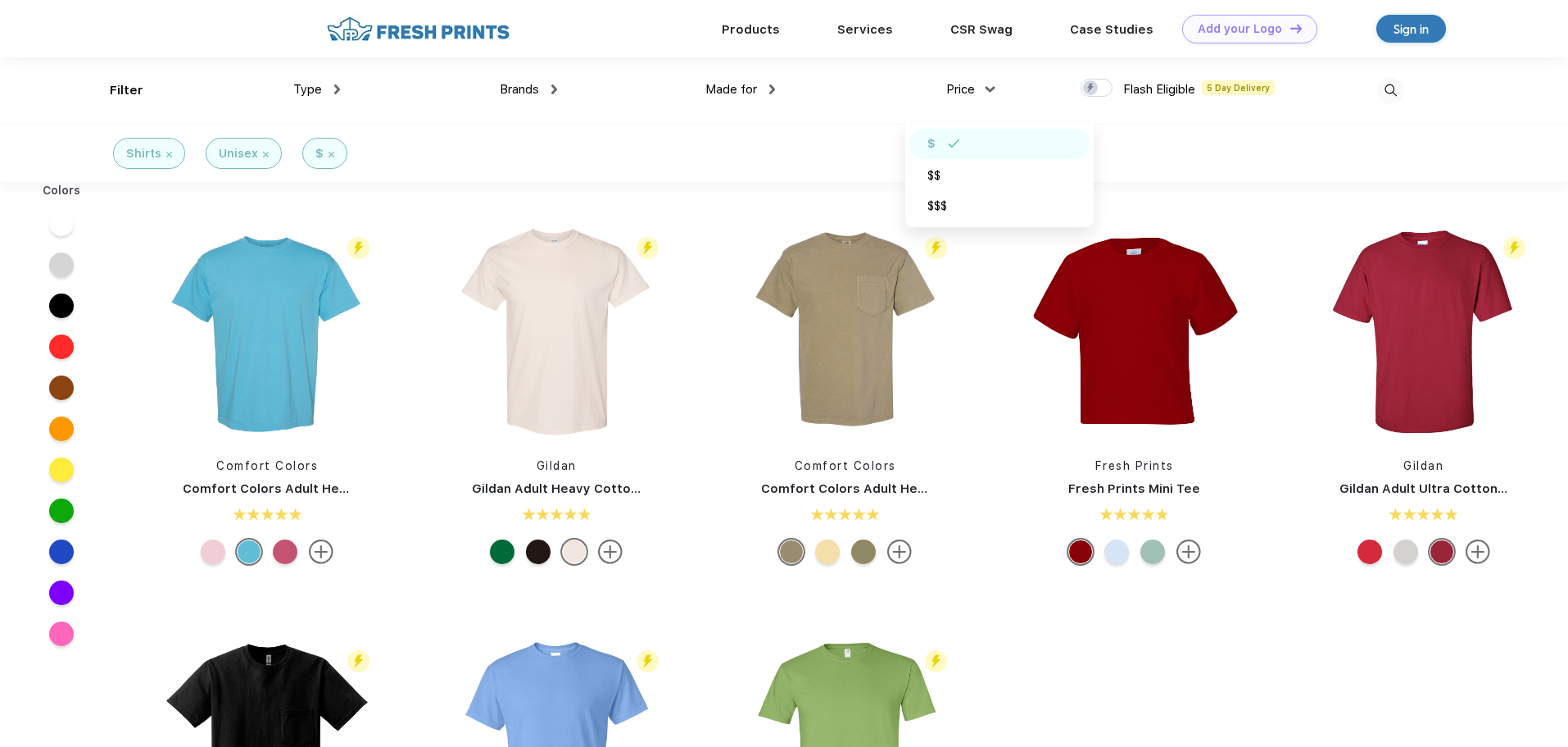
click at [455, 41] on img at bounding box center [418, 29] width 192 height 29
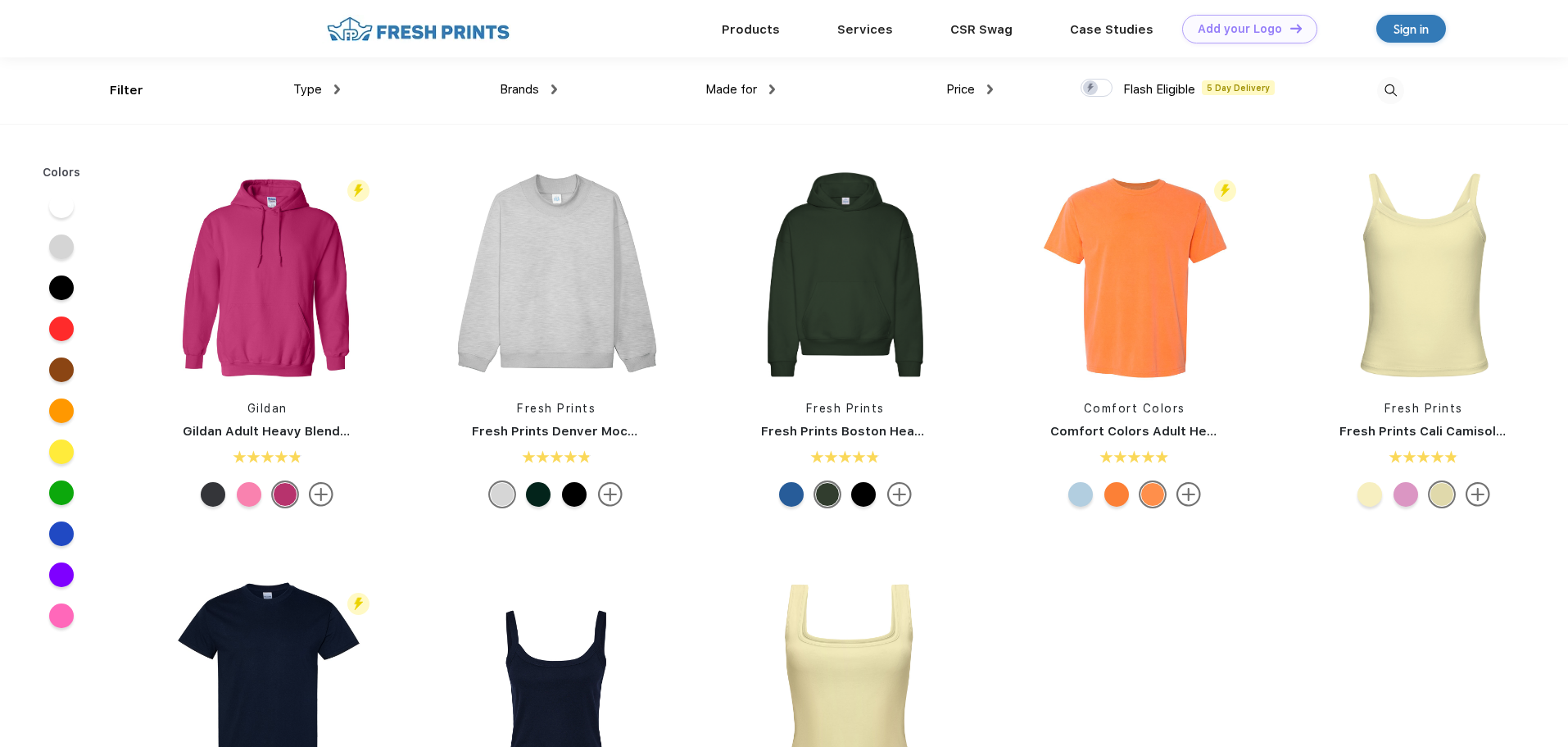
scroll to position [1, 0]
click at [766, 34] on link "Products" at bounding box center [751, 27] width 58 height 14
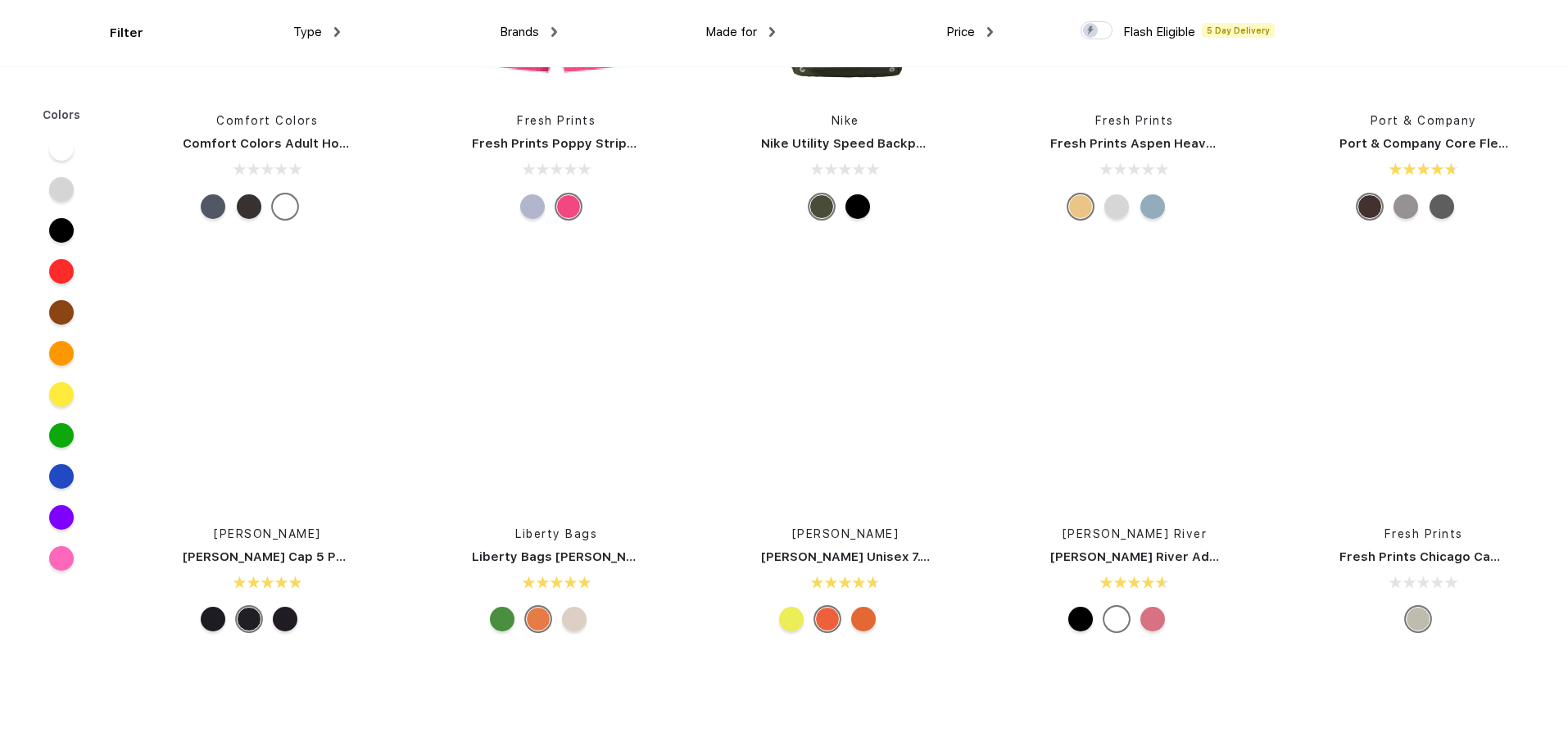
scroll to position [3606, 0]
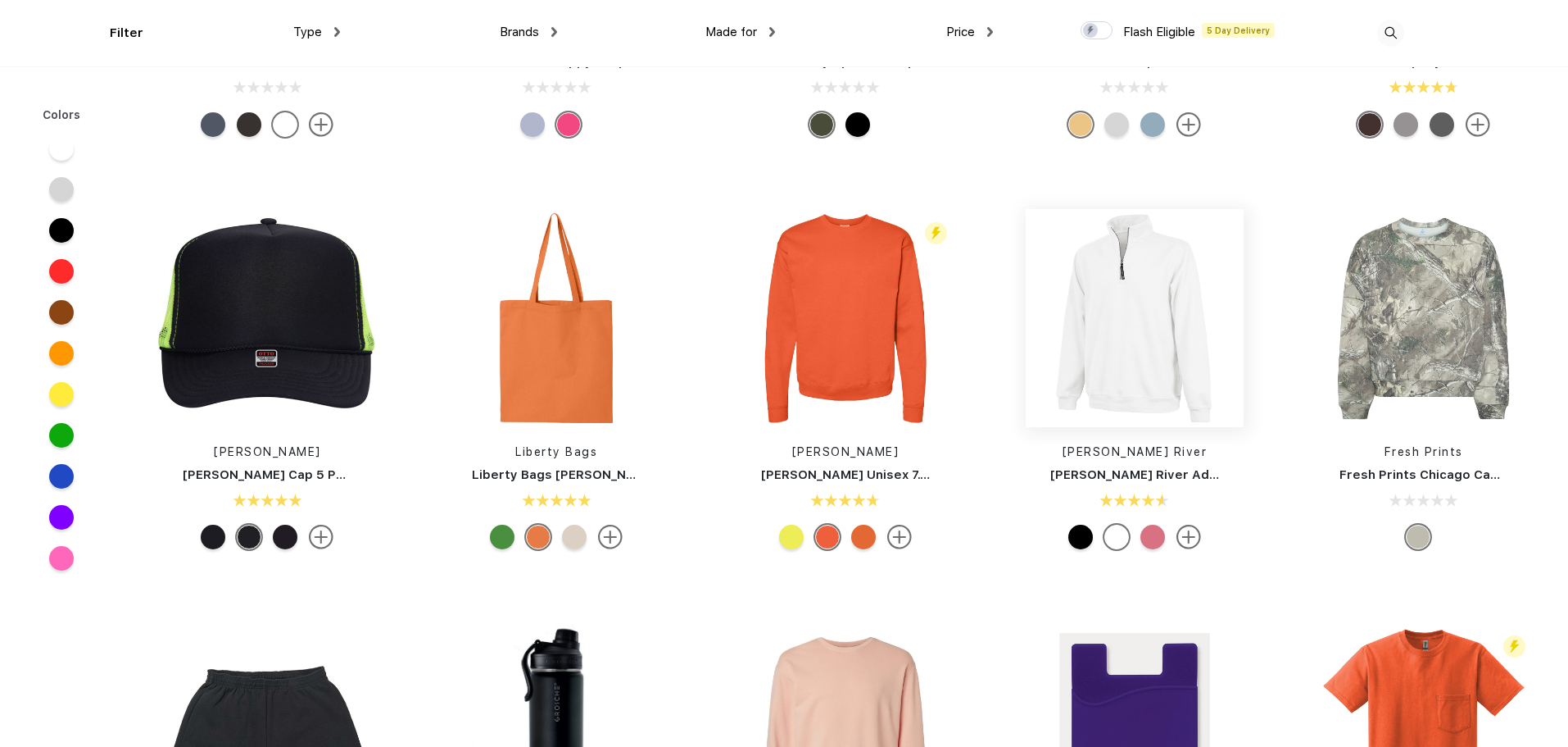
click at [1163, 361] on img at bounding box center [1134, 317] width 218 height 218
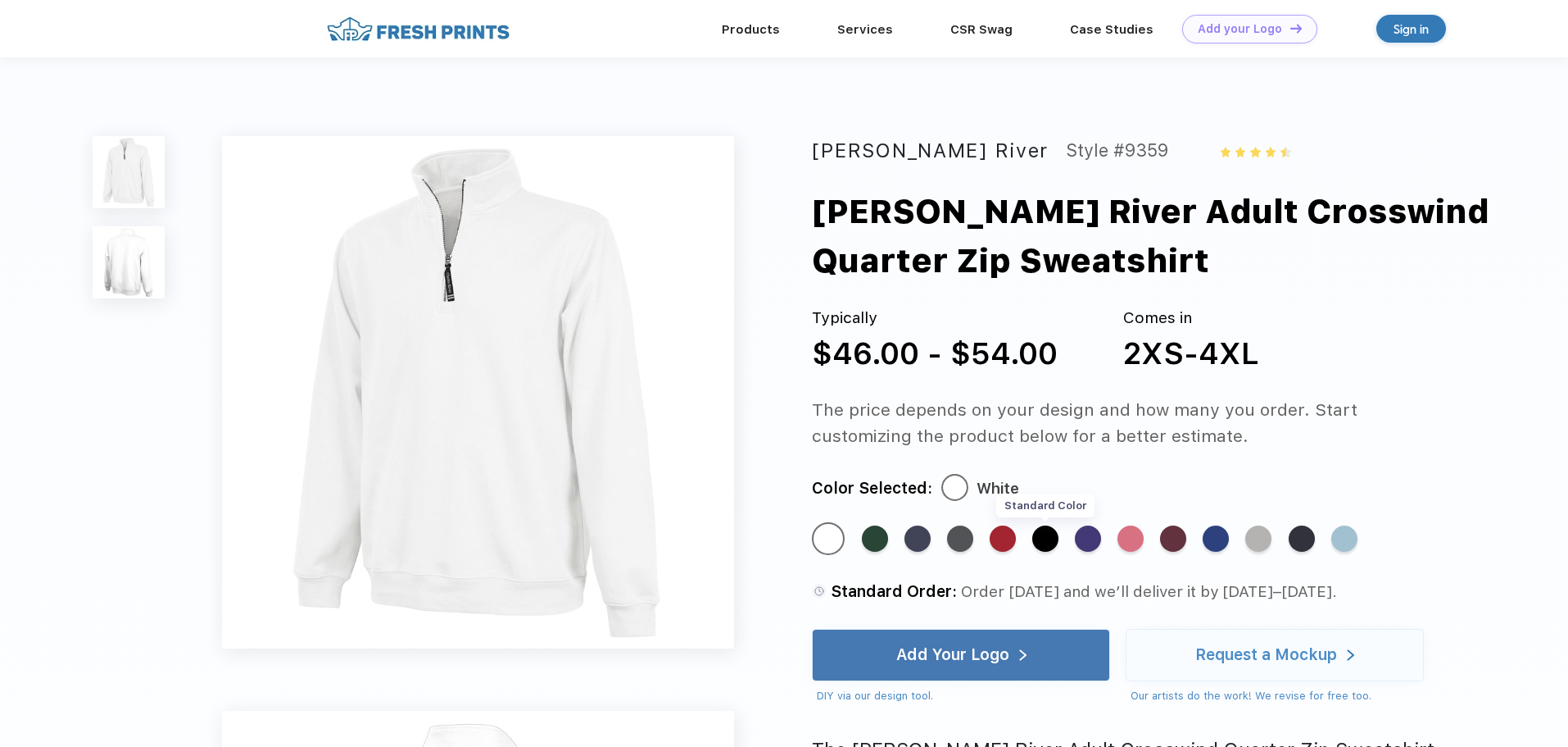
click at [1040, 540] on div "Standard Color" at bounding box center [1045, 538] width 26 height 26
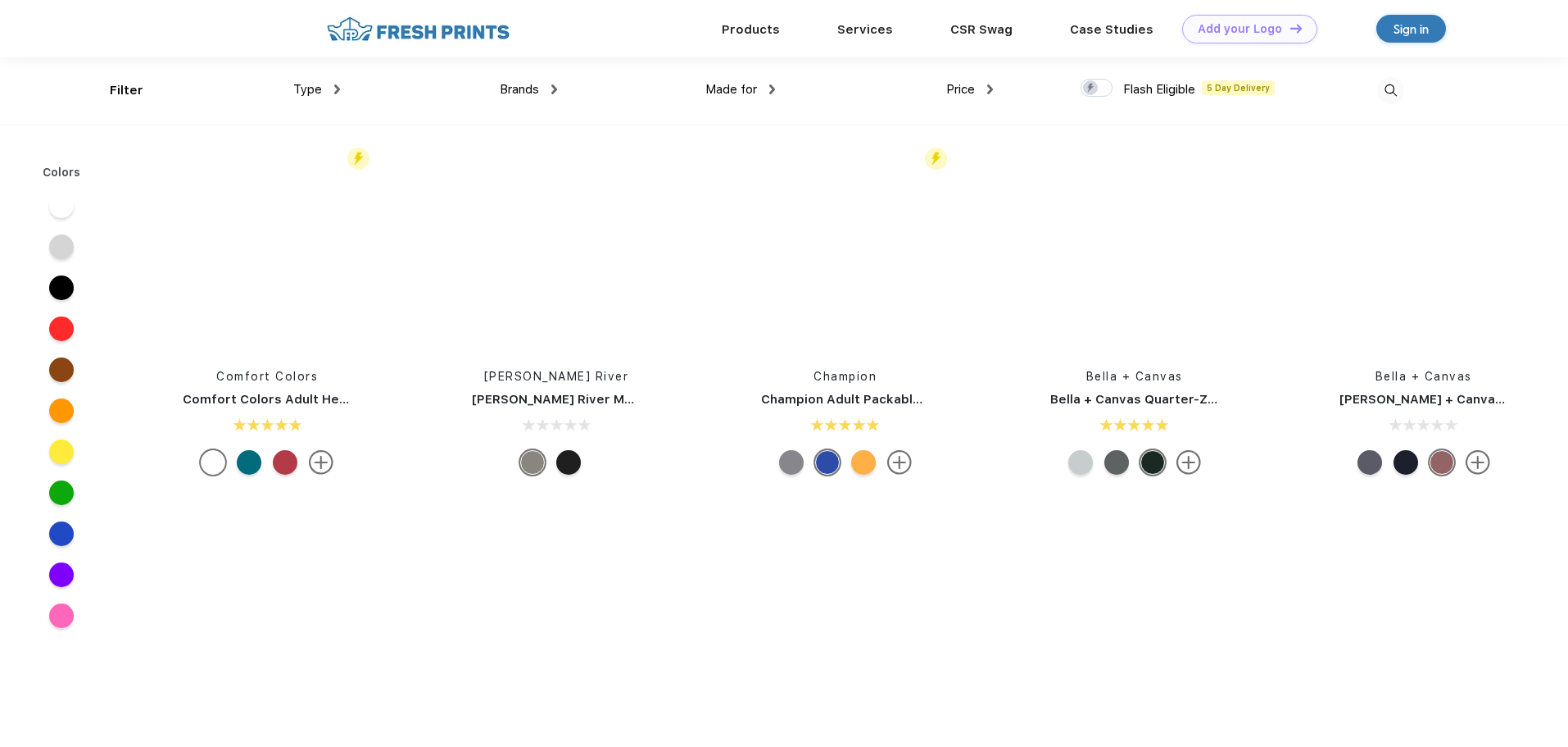
scroll to position [26635, 0]
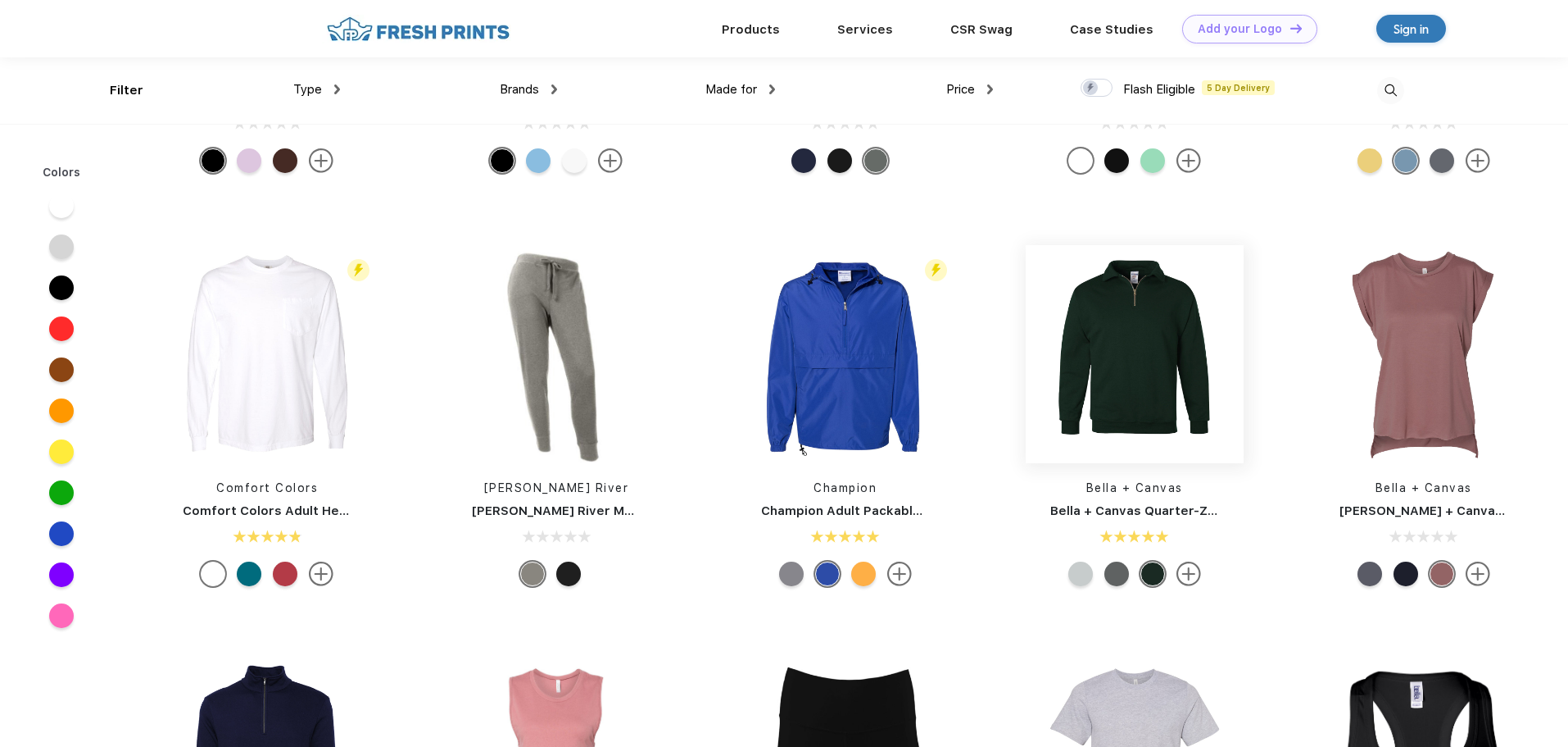
click at [1160, 358] on img at bounding box center [1134, 354] width 218 height 218
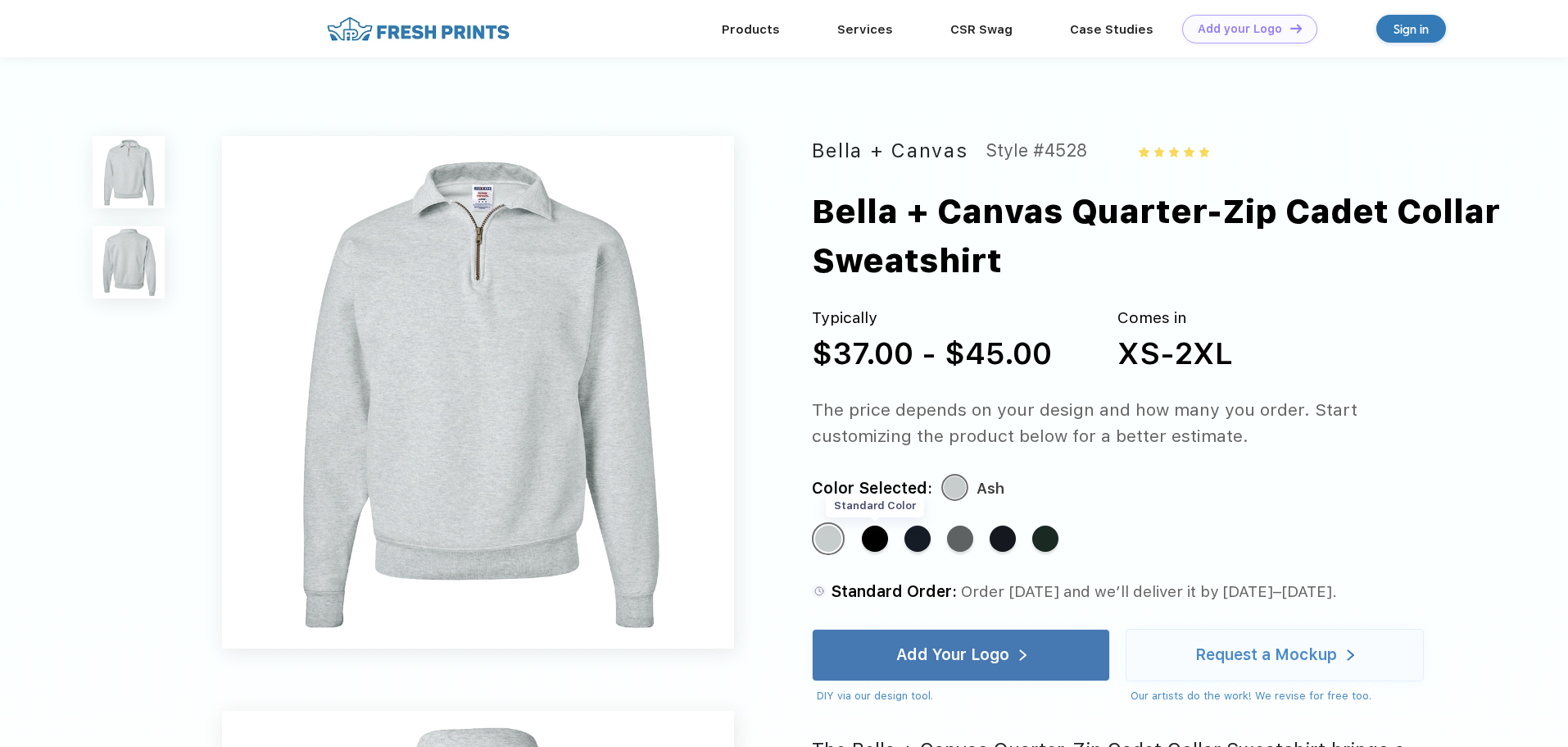
click at [881, 540] on div "Standard Color" at bounding box center [875, 538] width 26 height 26
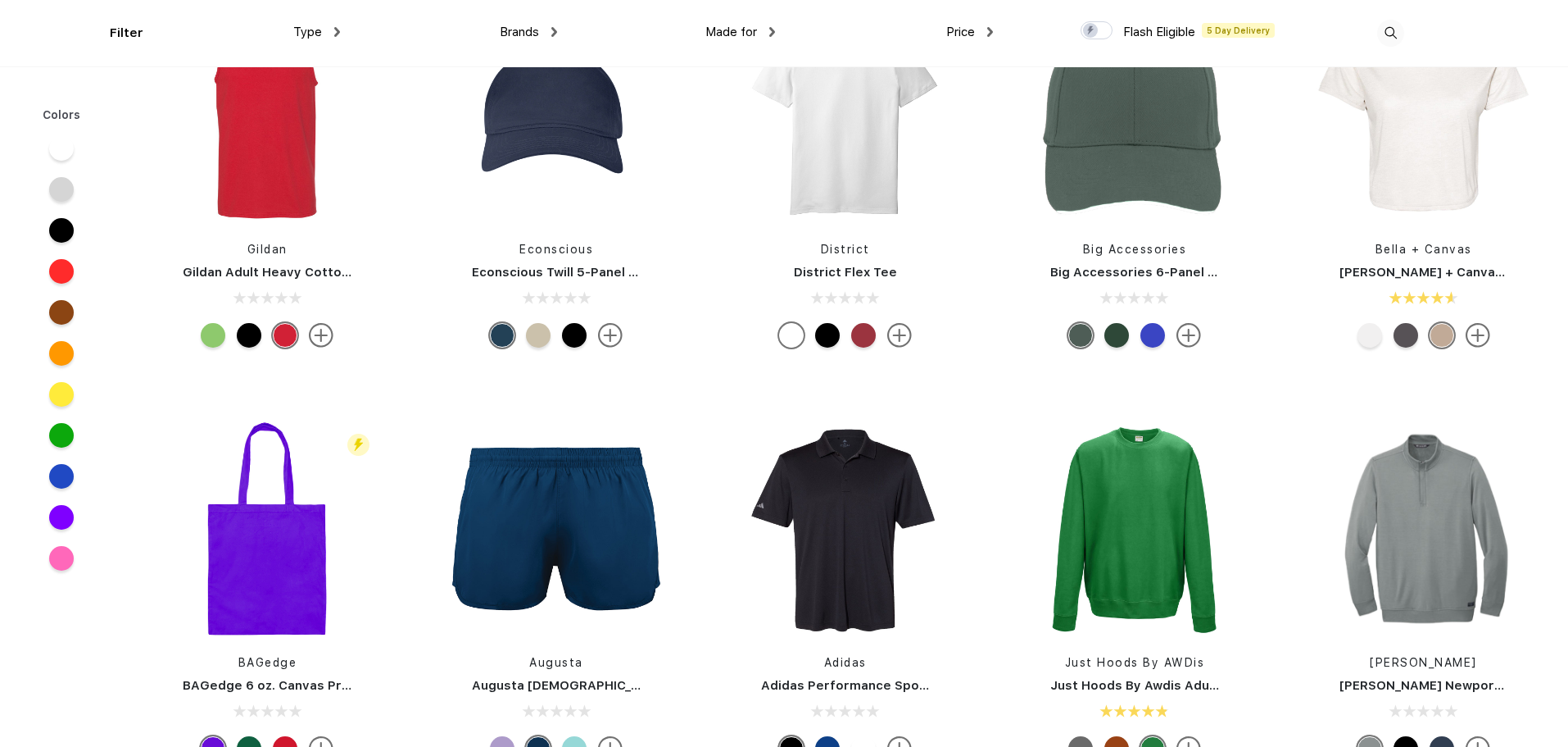
scroll to position [11064, 0]
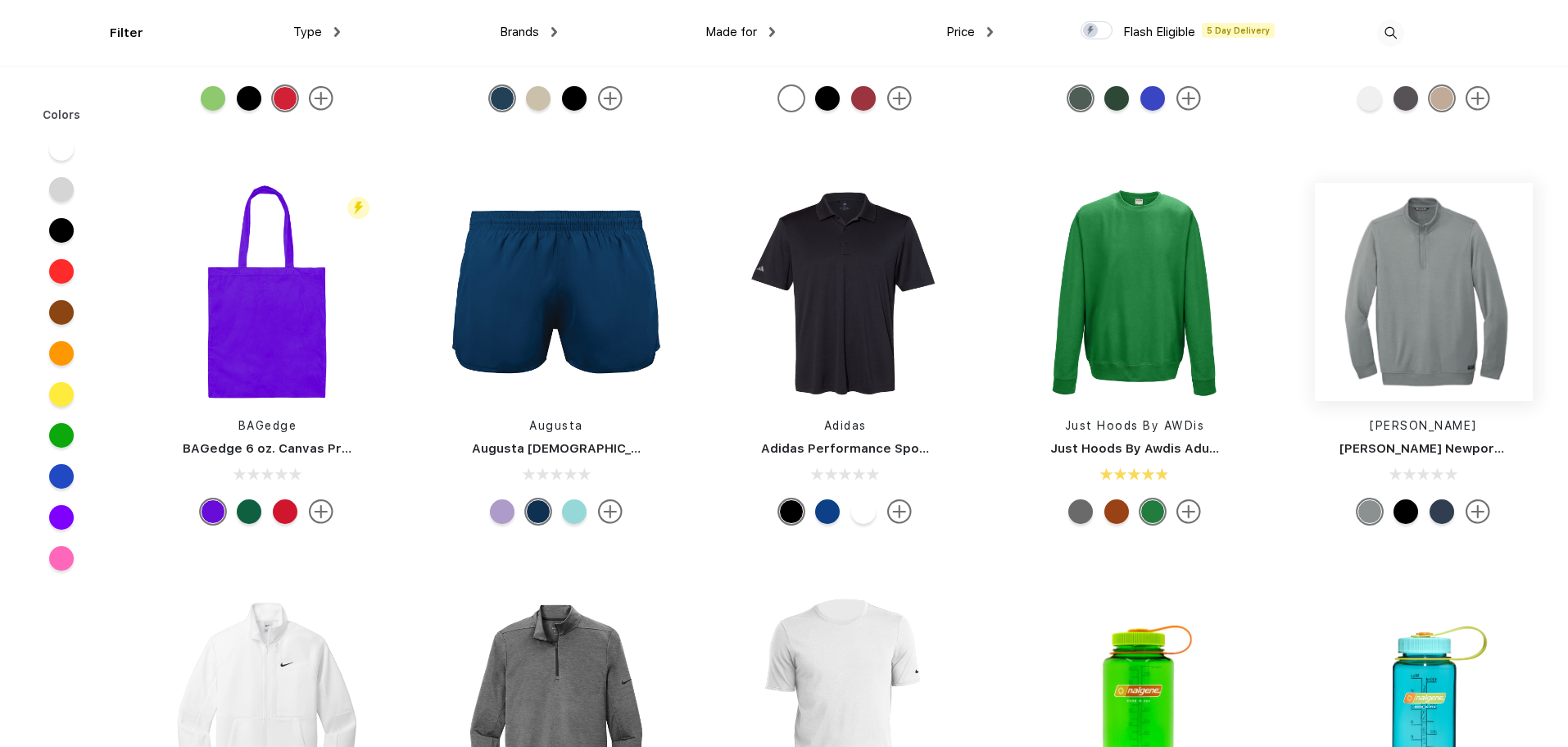
click at [1382, 282] on img at bounding box center [1423, 292] width 218 height 218
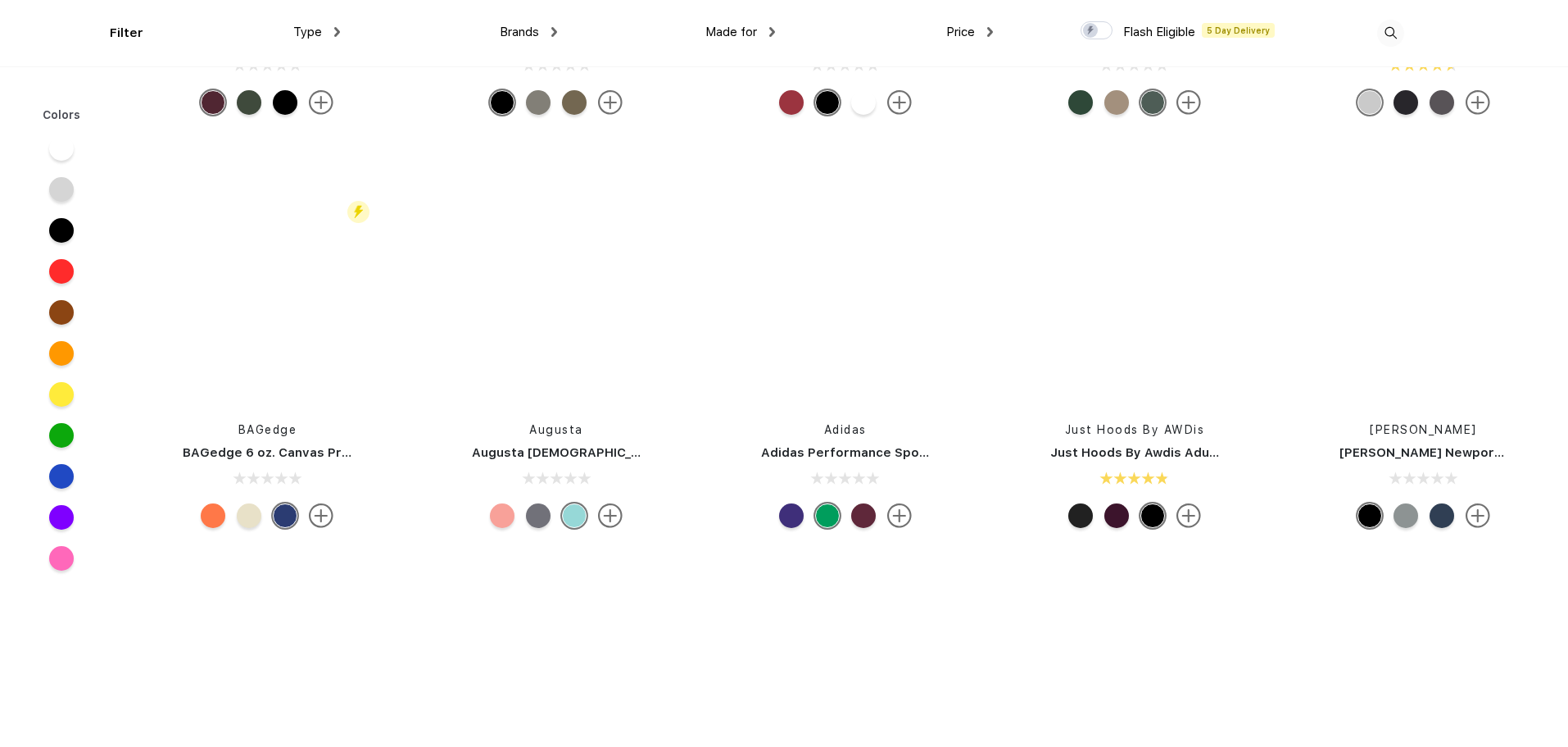
scroll to position [11064, 0]
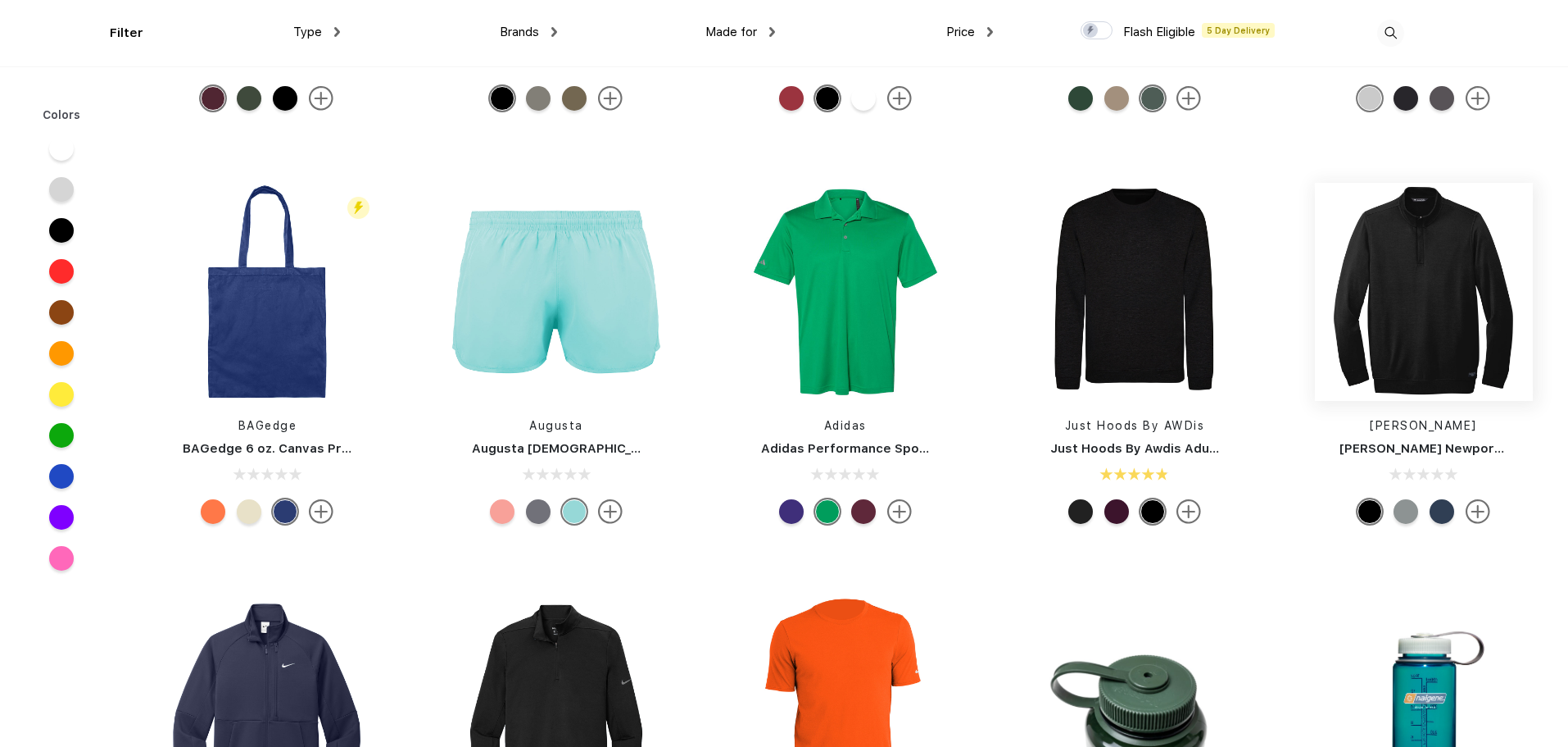
click at [1443, 321] on img at bounding box center [1423, 292] width 218 height 218
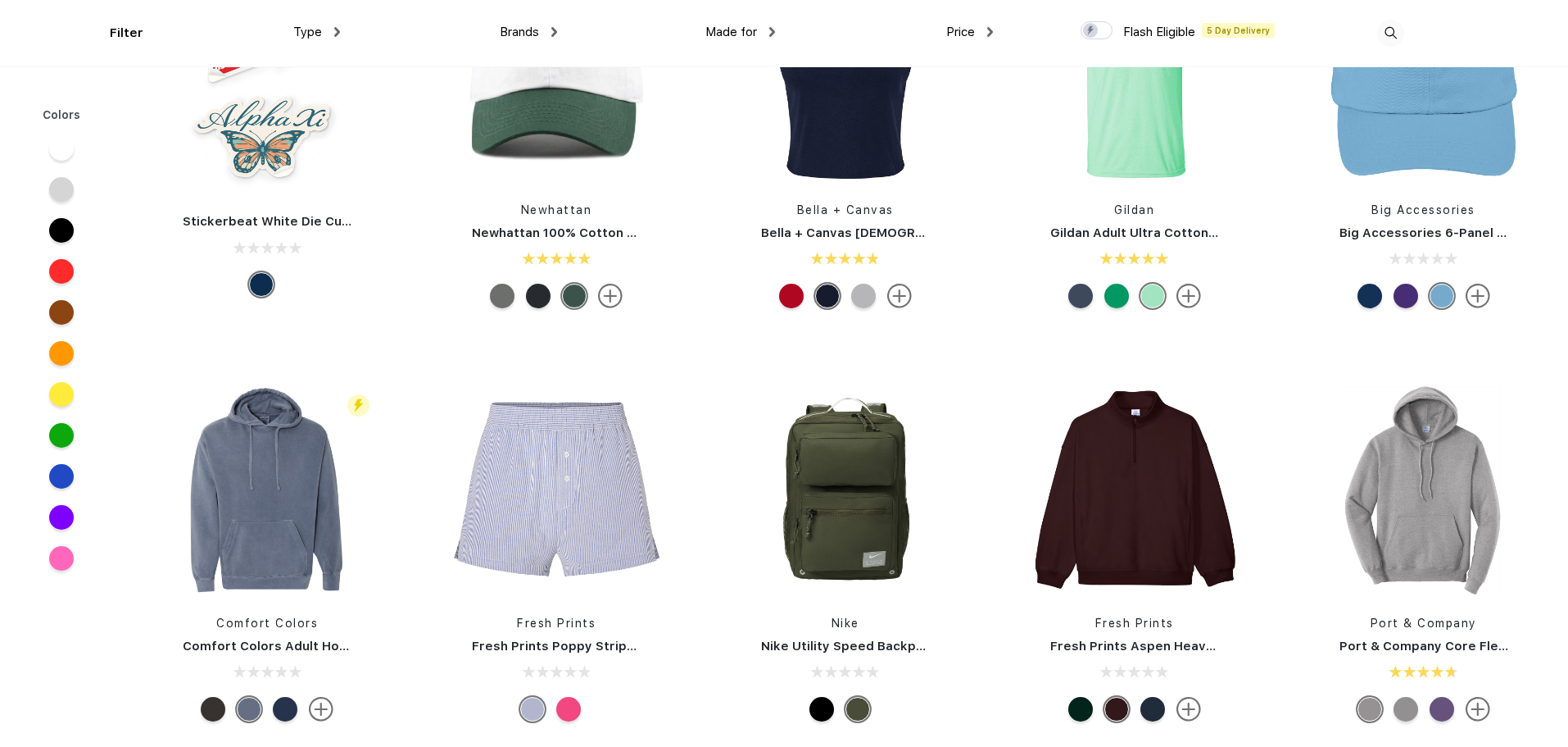
scroll to position [3033, 0]
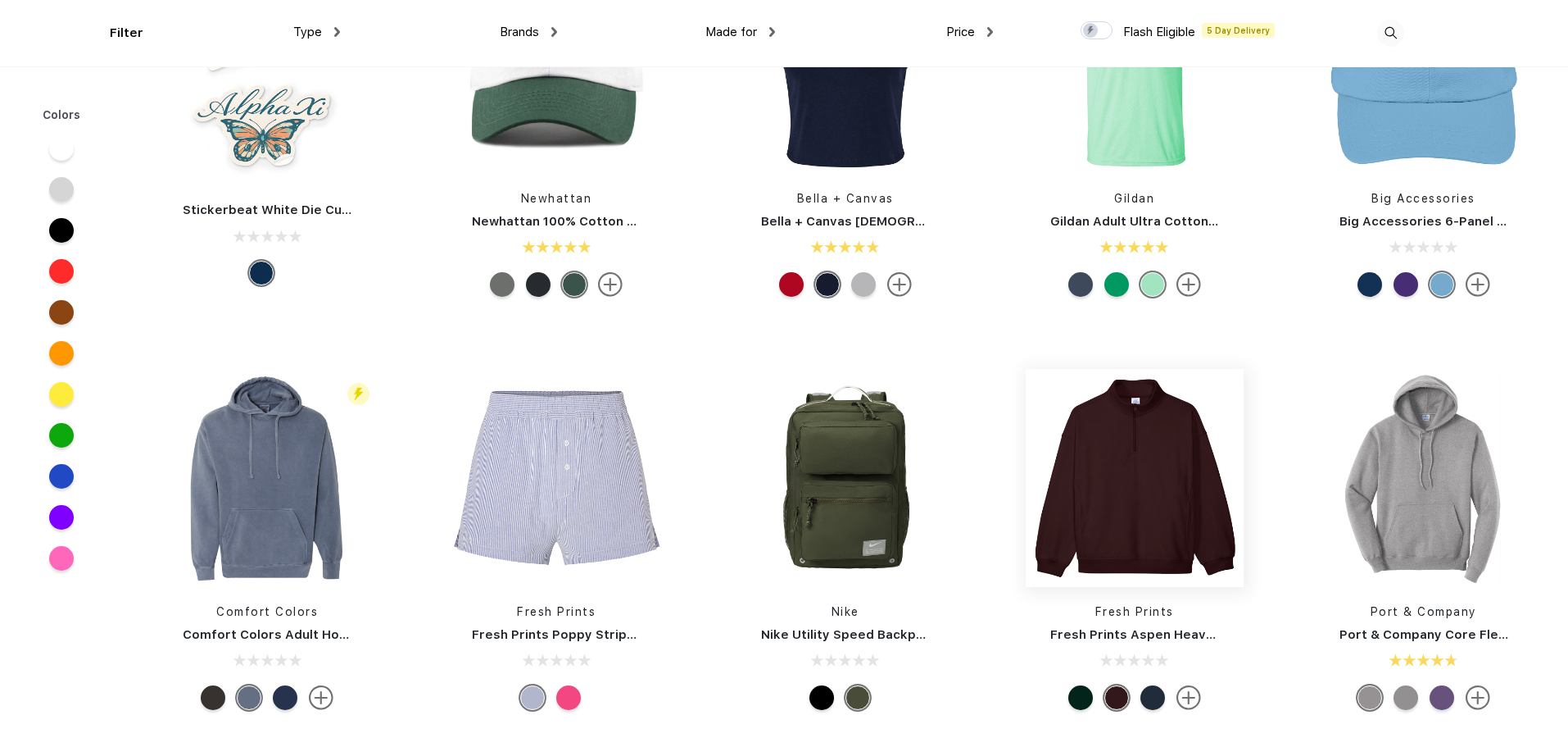
click at [1101, 449] on img at bounding box center [1134, 477] width 218 height 218
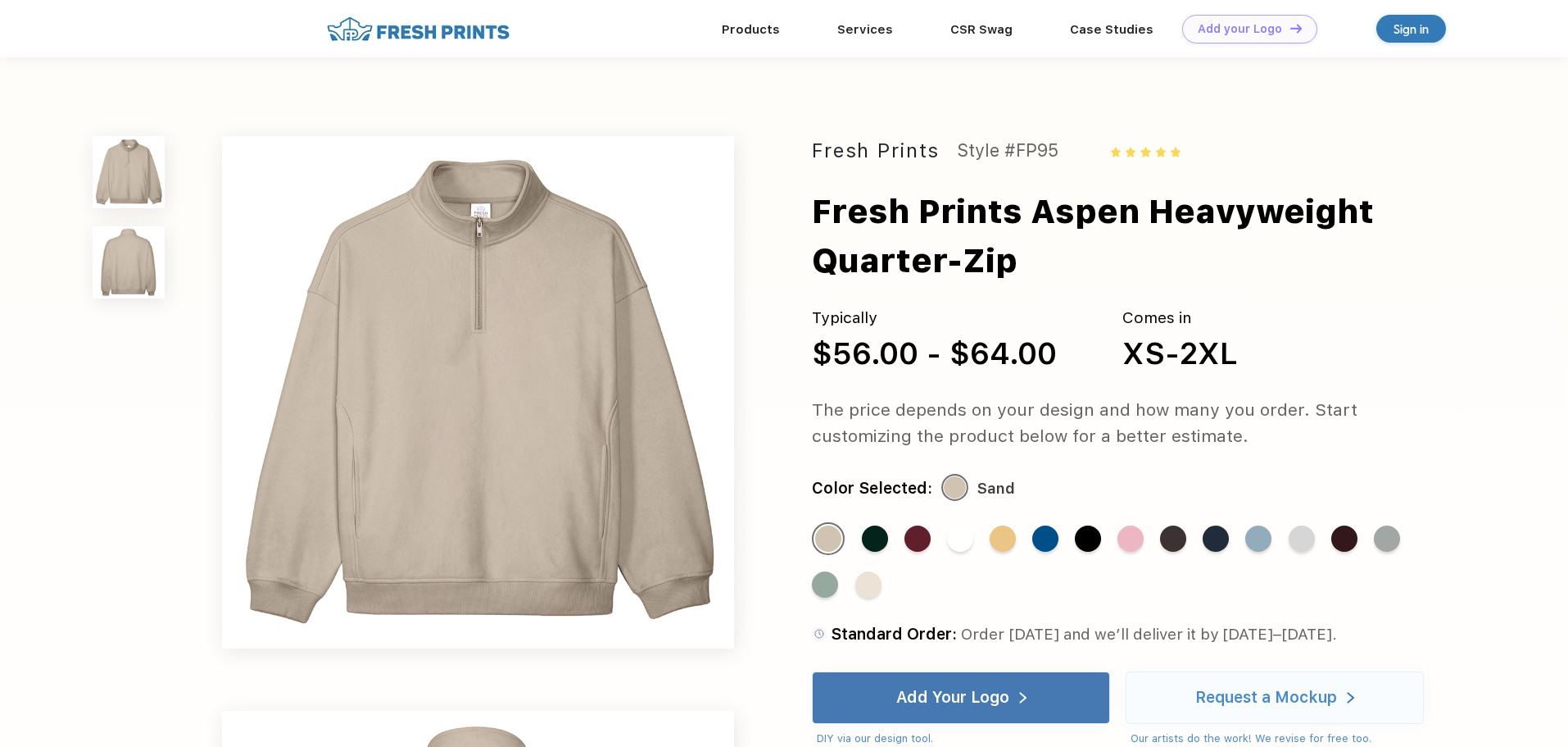
click at [581, 348] on img at bounding box center [478, 392] width 512 height 512
click at [140, 269] on img at bounding box center [128, 262] width 72 height 72
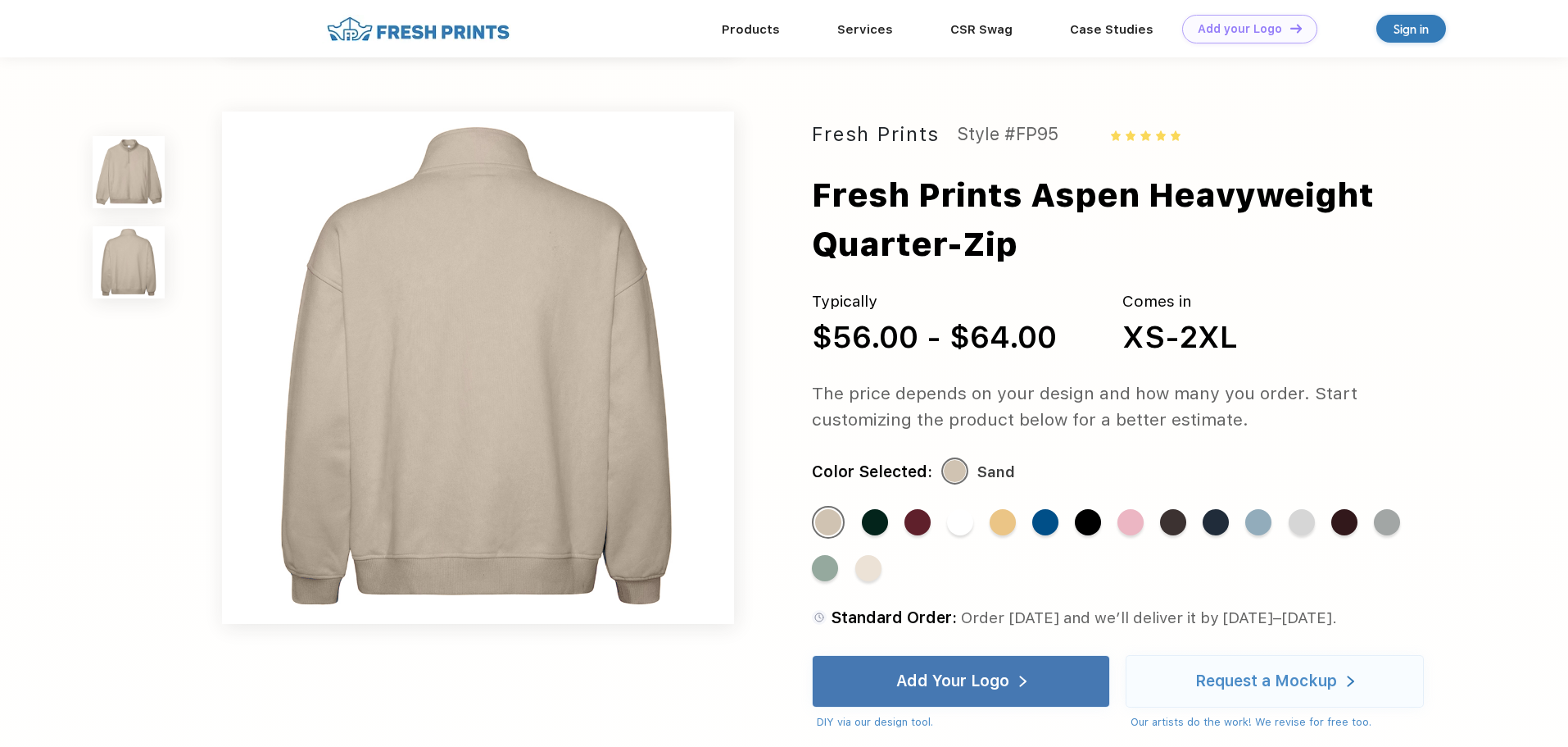
click at [135, 197] on img at bounding box center [128, 171] width 72 height 72
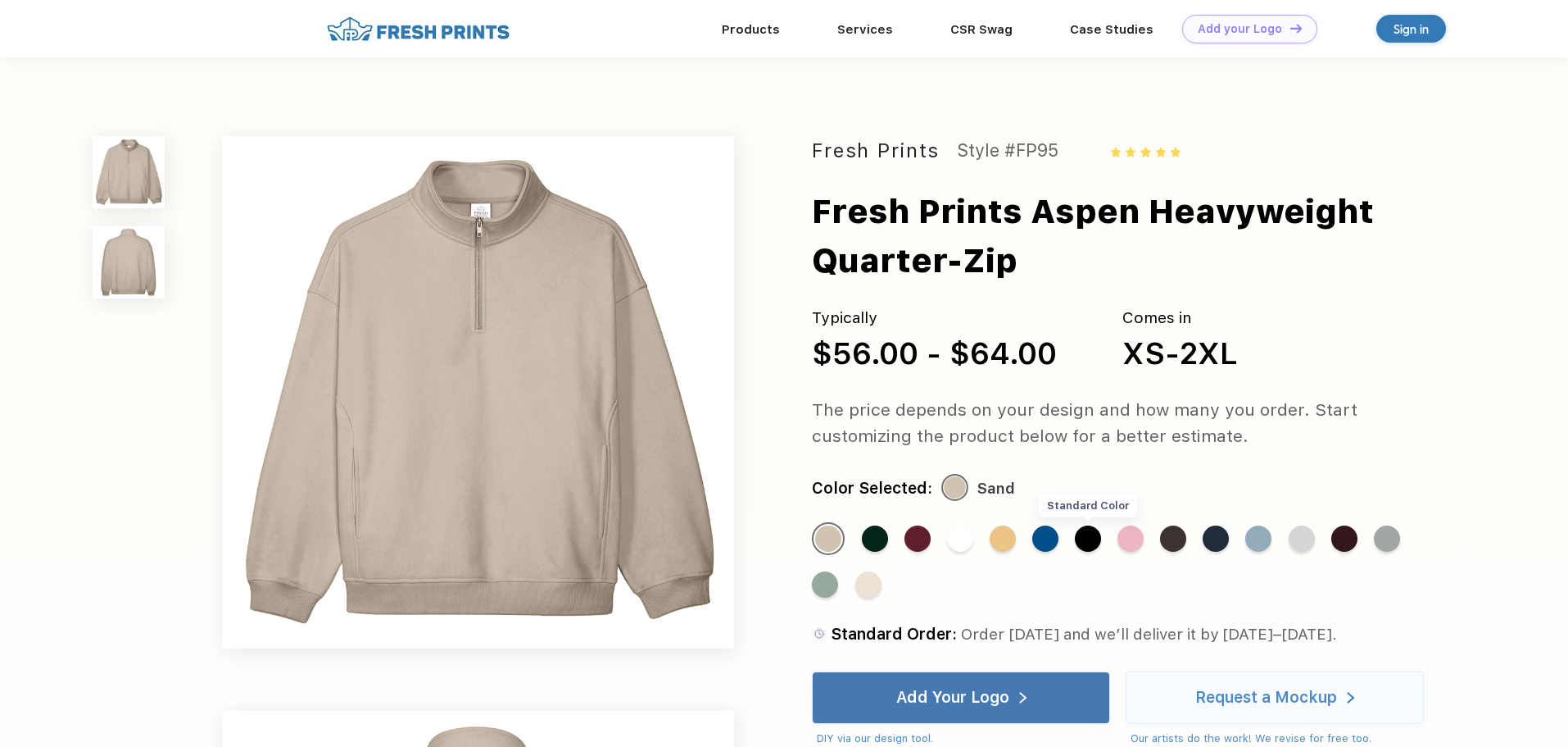
click at [1094, 531] on div "Standard Color" at bounding box center [1087, 538] width 26 height 26
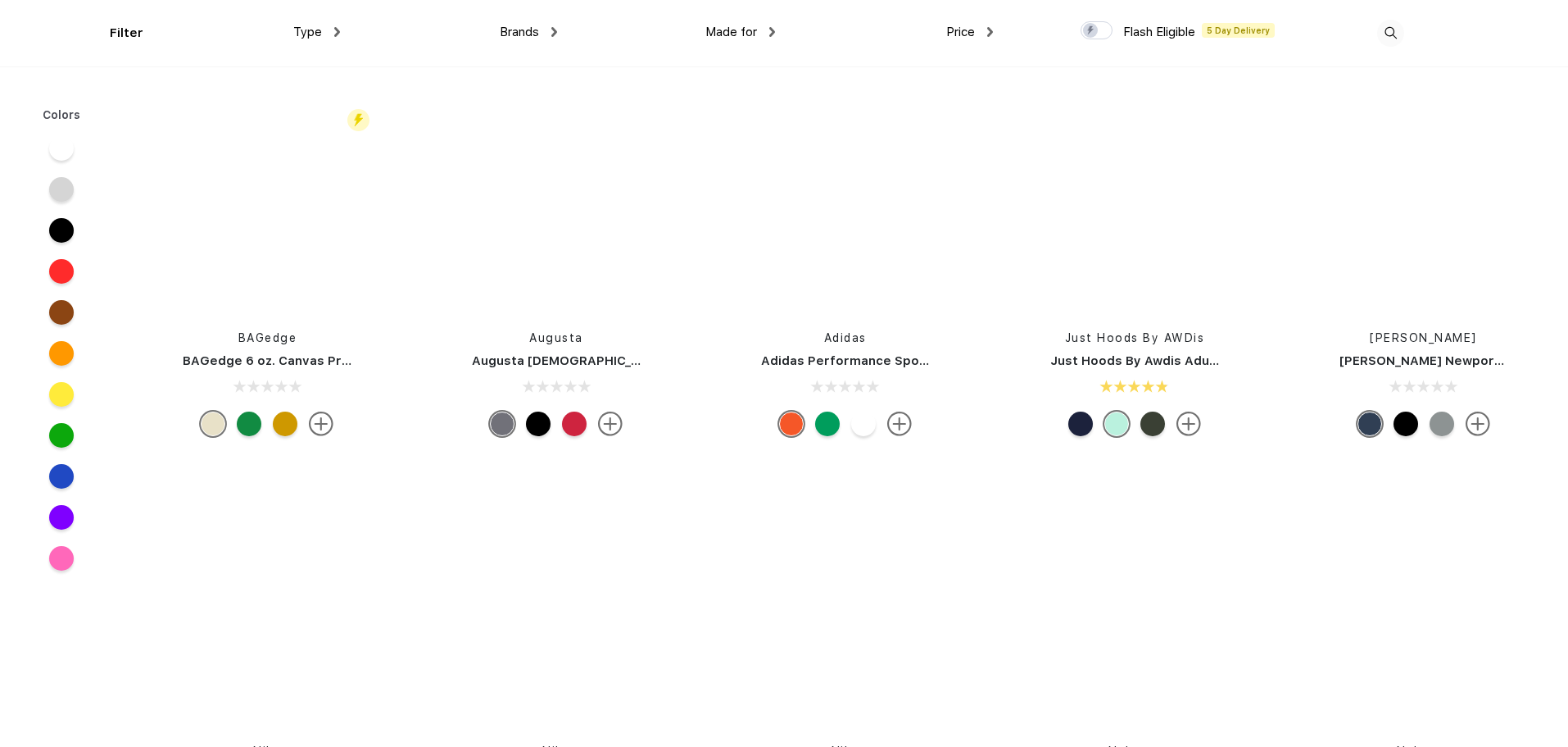
scroll to position [11310, 0]
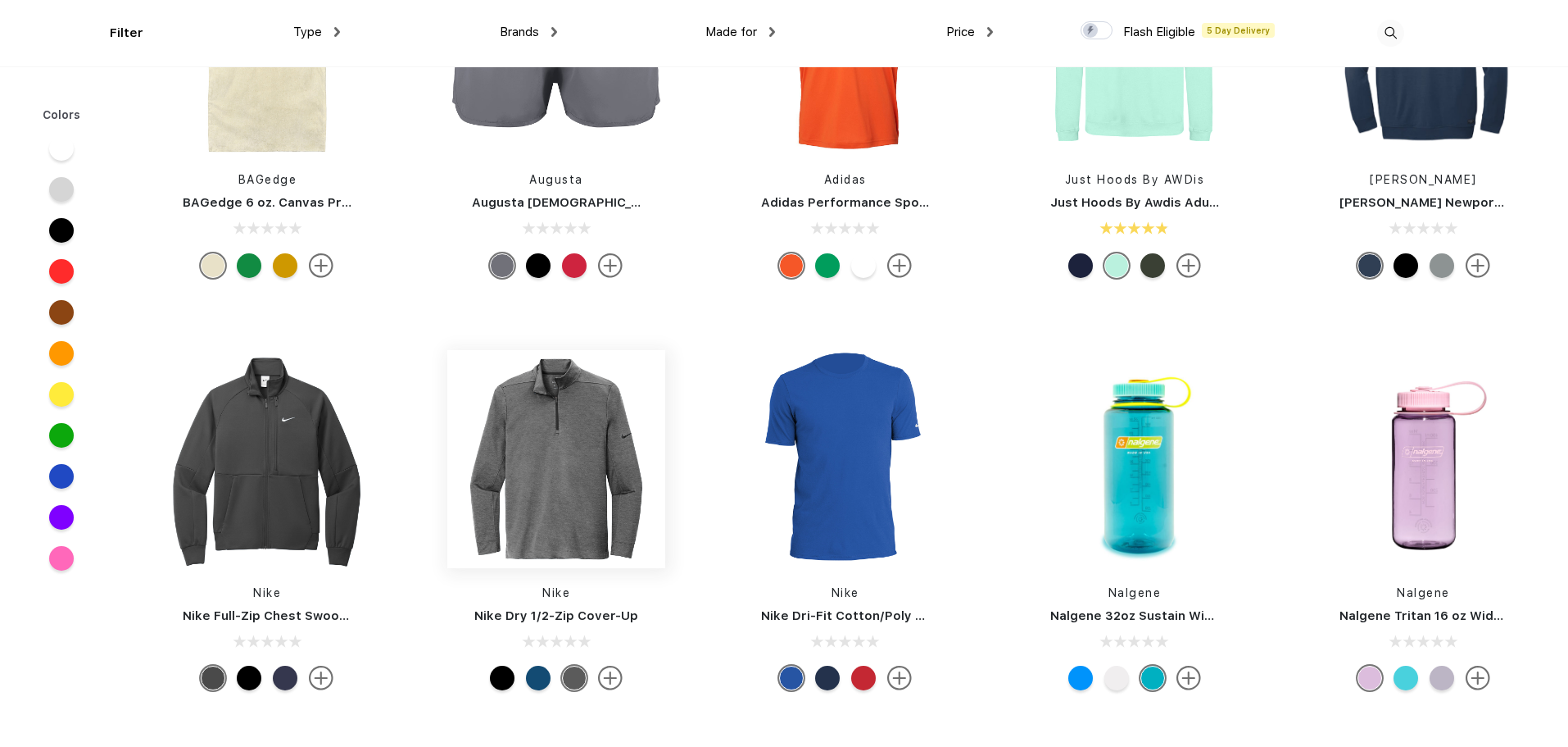
click at [514, 419] on img at bounding box center [556, 459] width 218 height 218
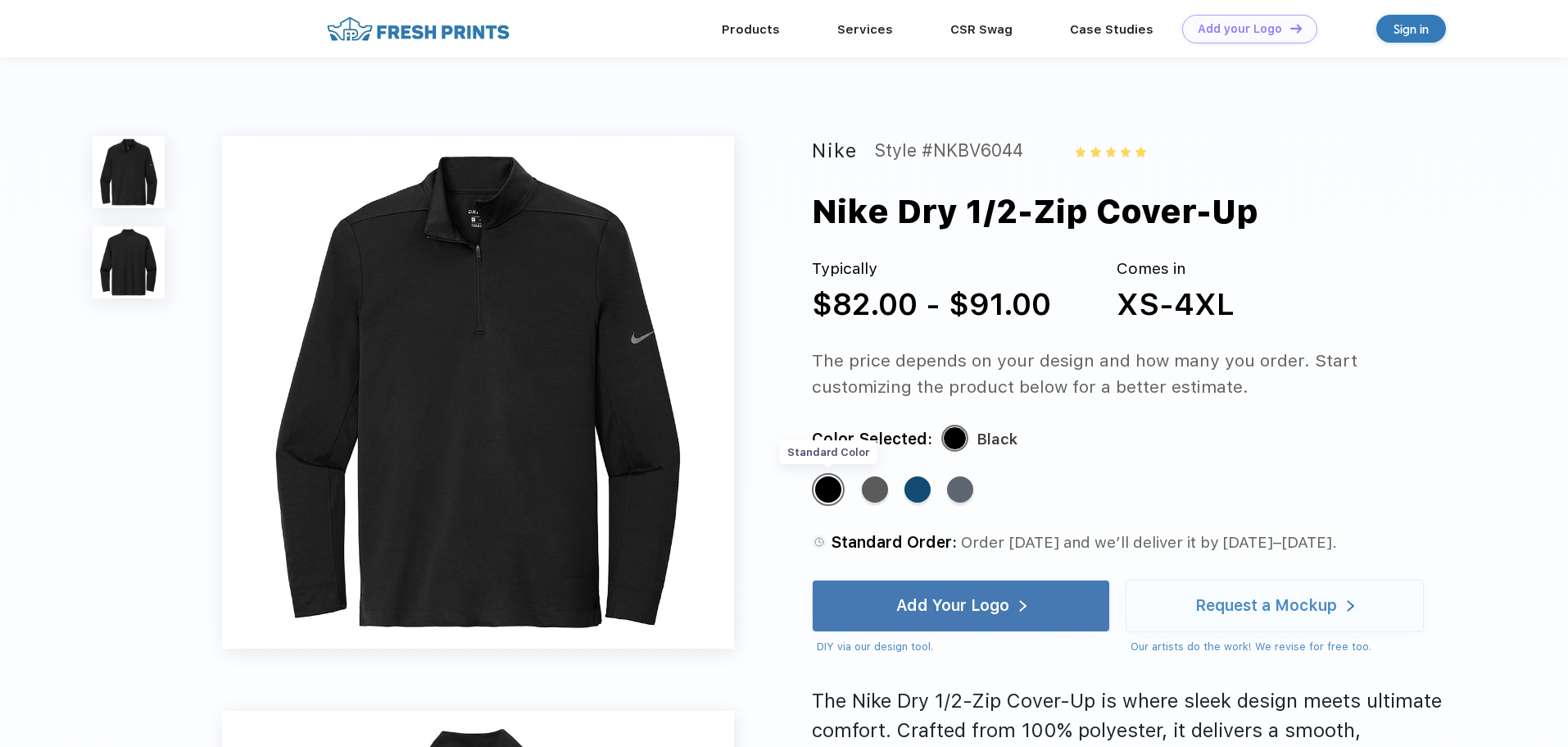
click at [834, 482] on div "Standard Color" at bounding box center [828, 489] width 26 height 26
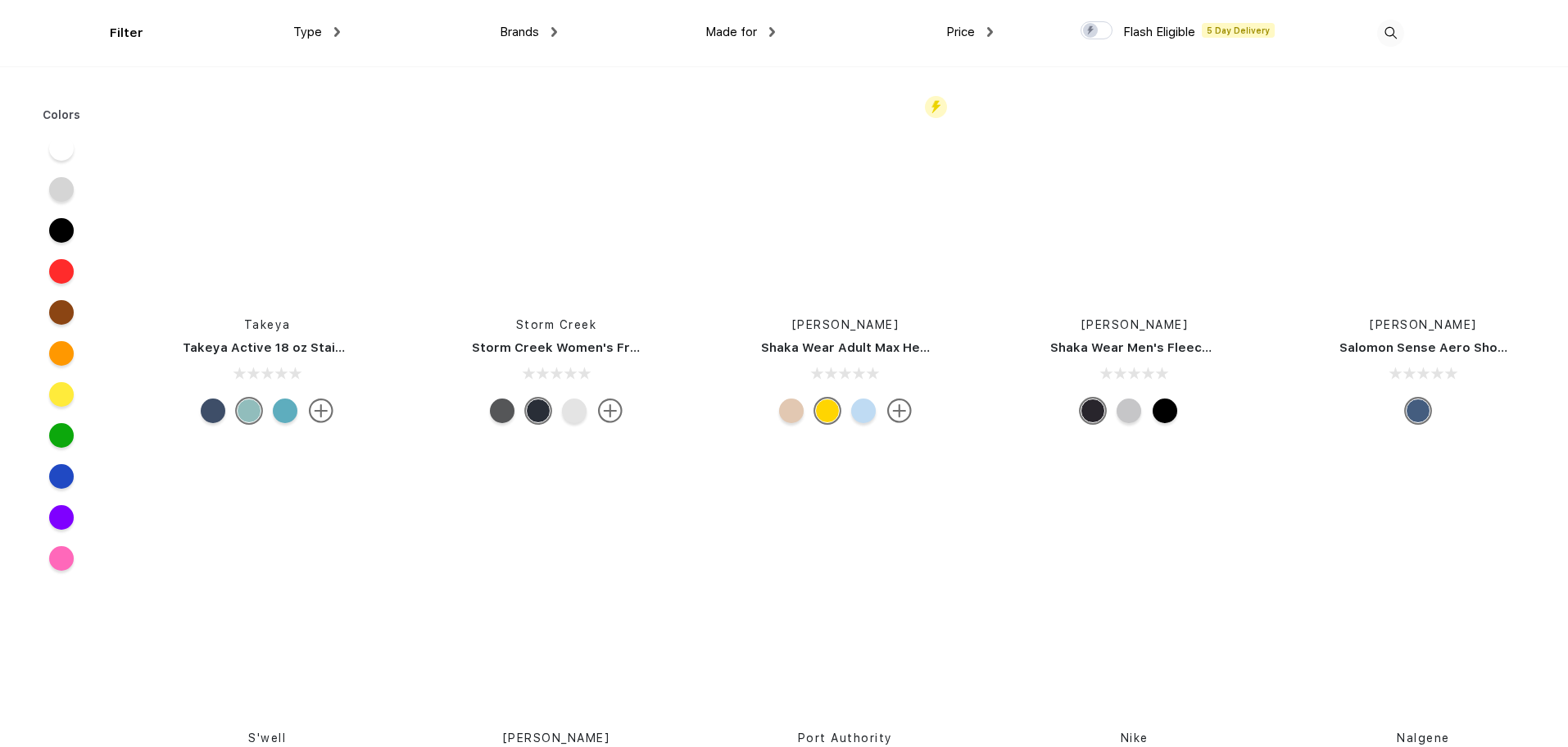
scroll to position [24176, 0]
